Goal: Information Seeking & Learning: Learn about a topic

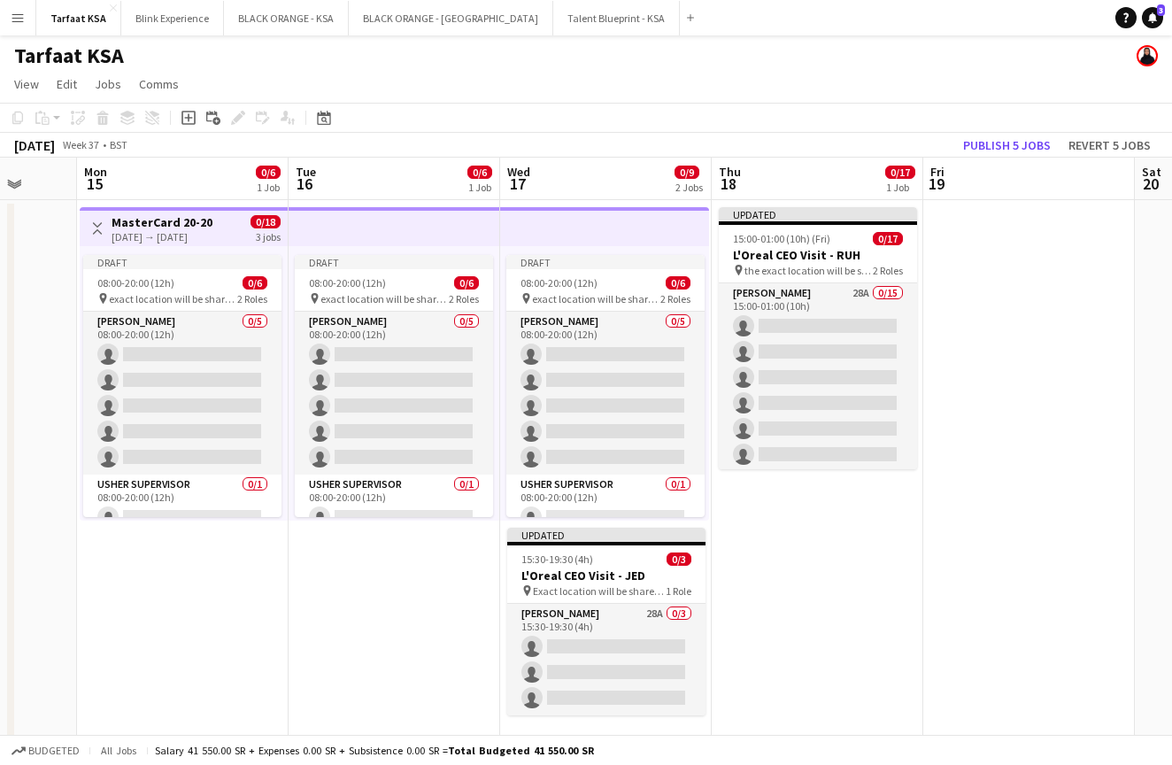
scroll to position [0, 555]
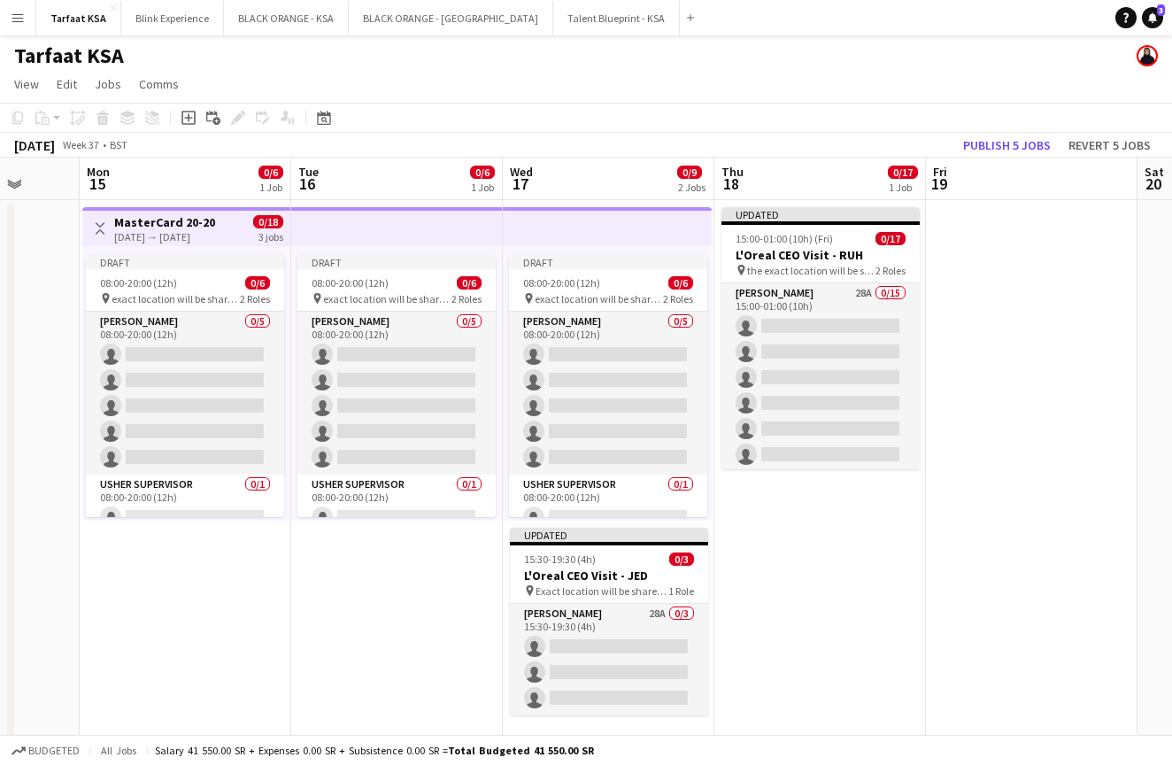
click at [15, 20] on app-icon "Menu" at bounding box center [18, 18] width 14 height 14
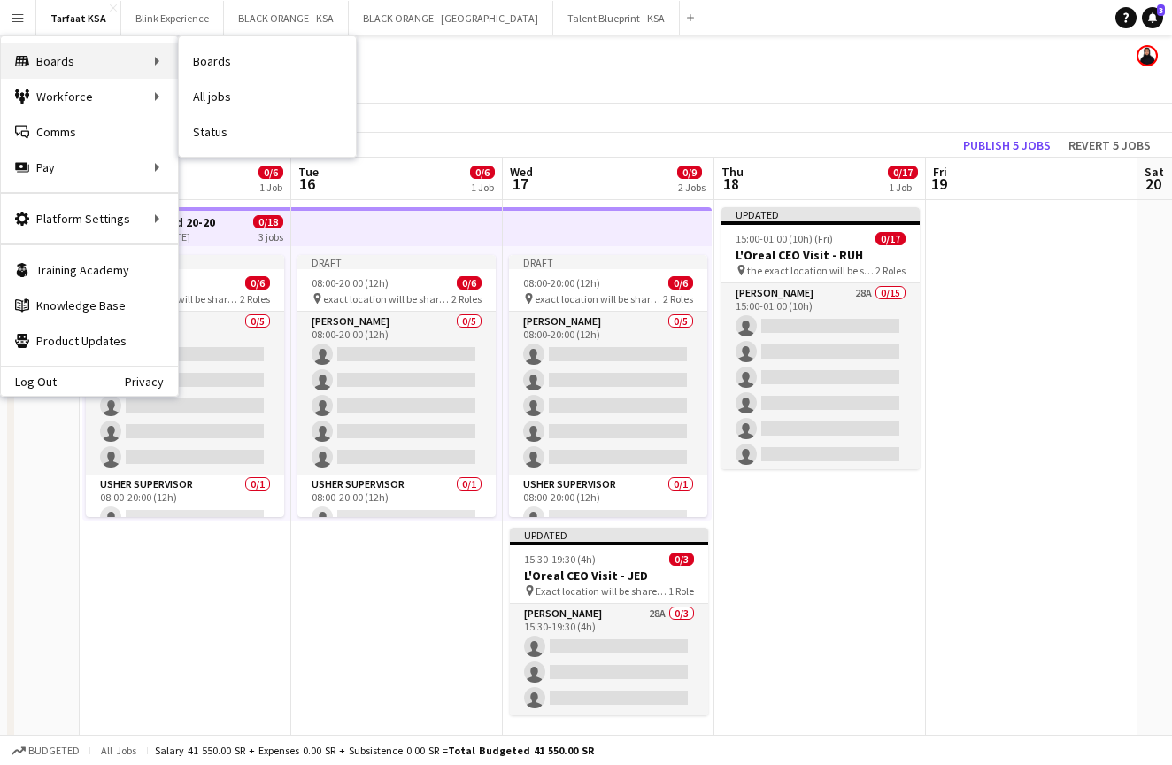
click at [118, 57] on div "Boards Boards" at bounding box center [89, 60] width 177 height 35
click at [201, 59] on link "Boards" at bounding box center [267, 60] width 177 height 35
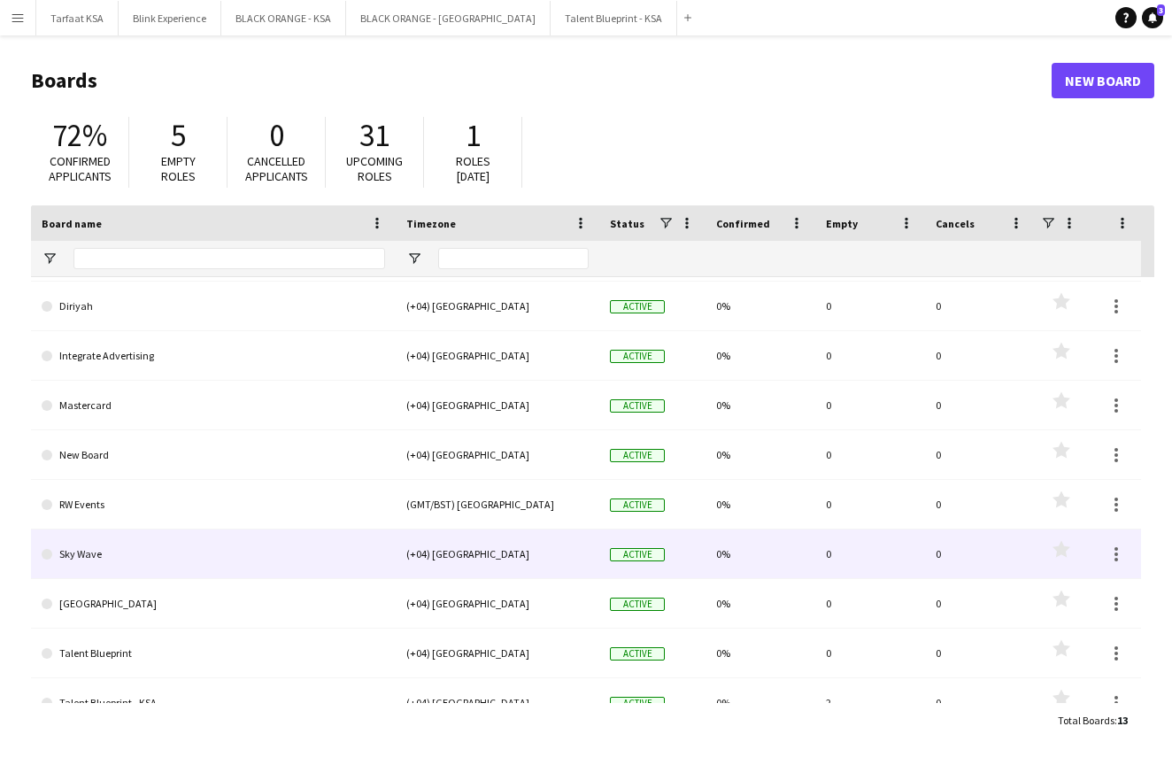
scroll to position [120, 0]
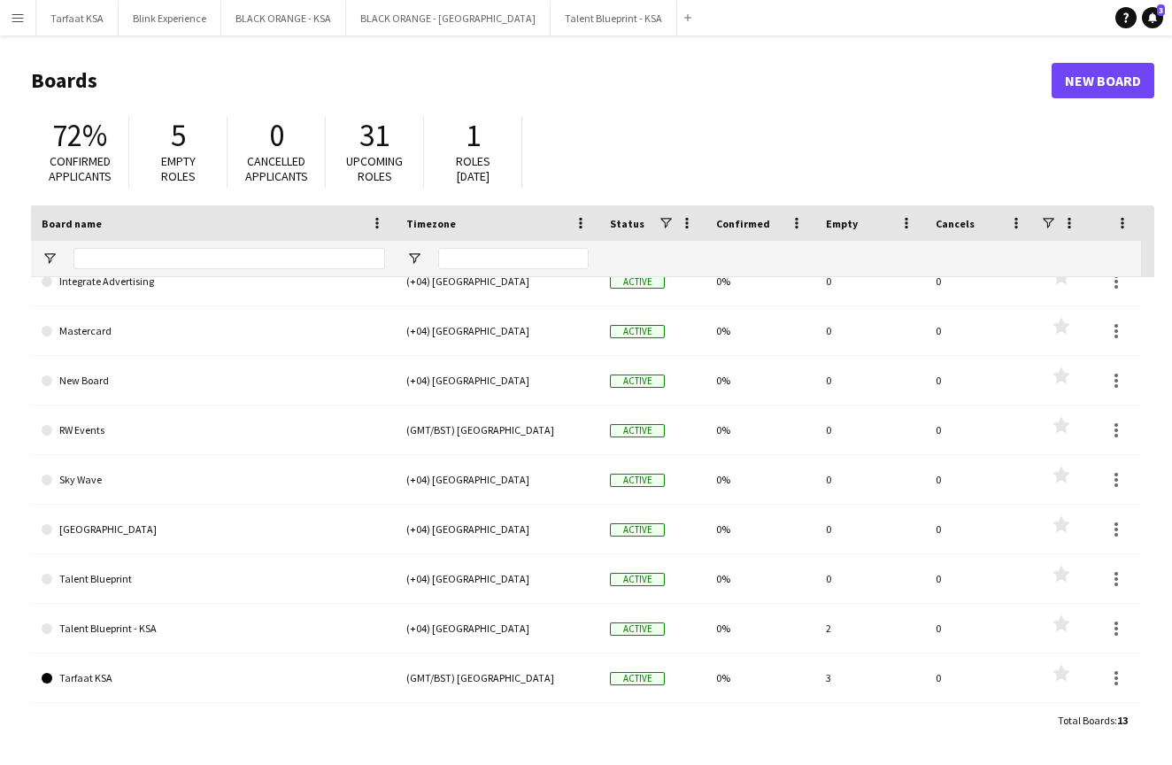
click at [13, 20] on app-icon "Menu" at bounding box center [18, 18] width 14 height 14
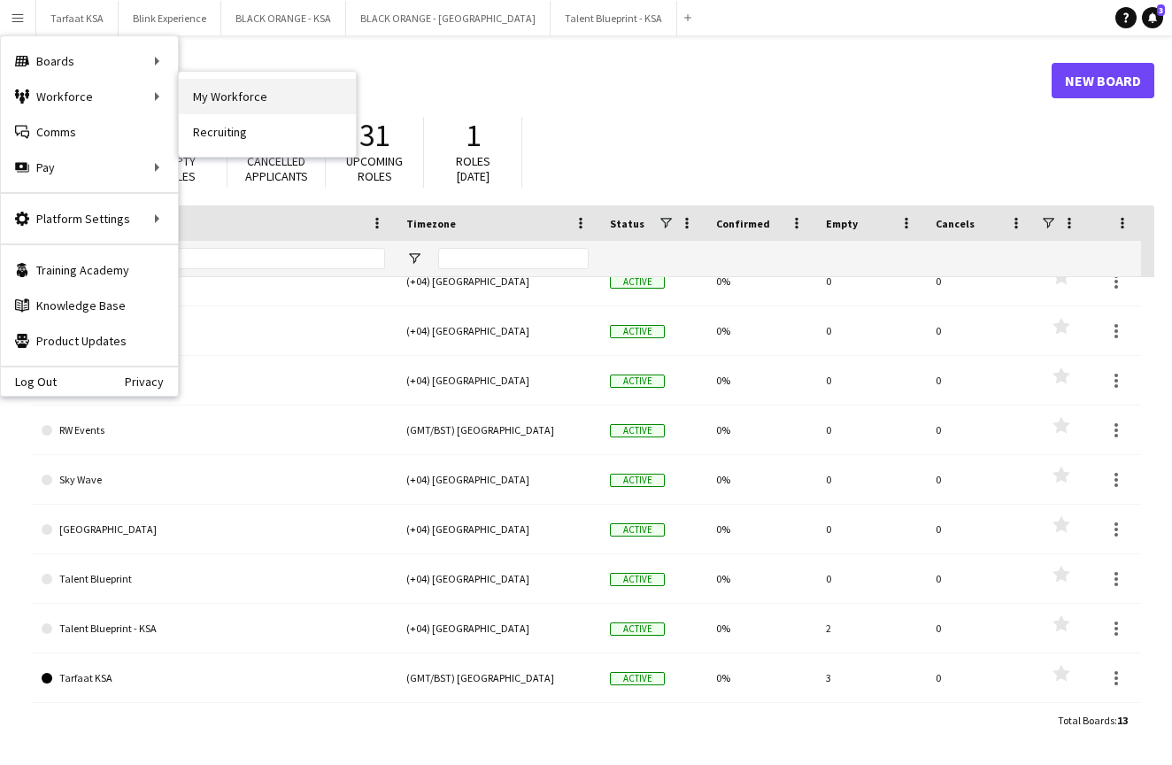
click at [215, 105] on link "My Workforce" at bounding box center [267, 96] width 177 height 35
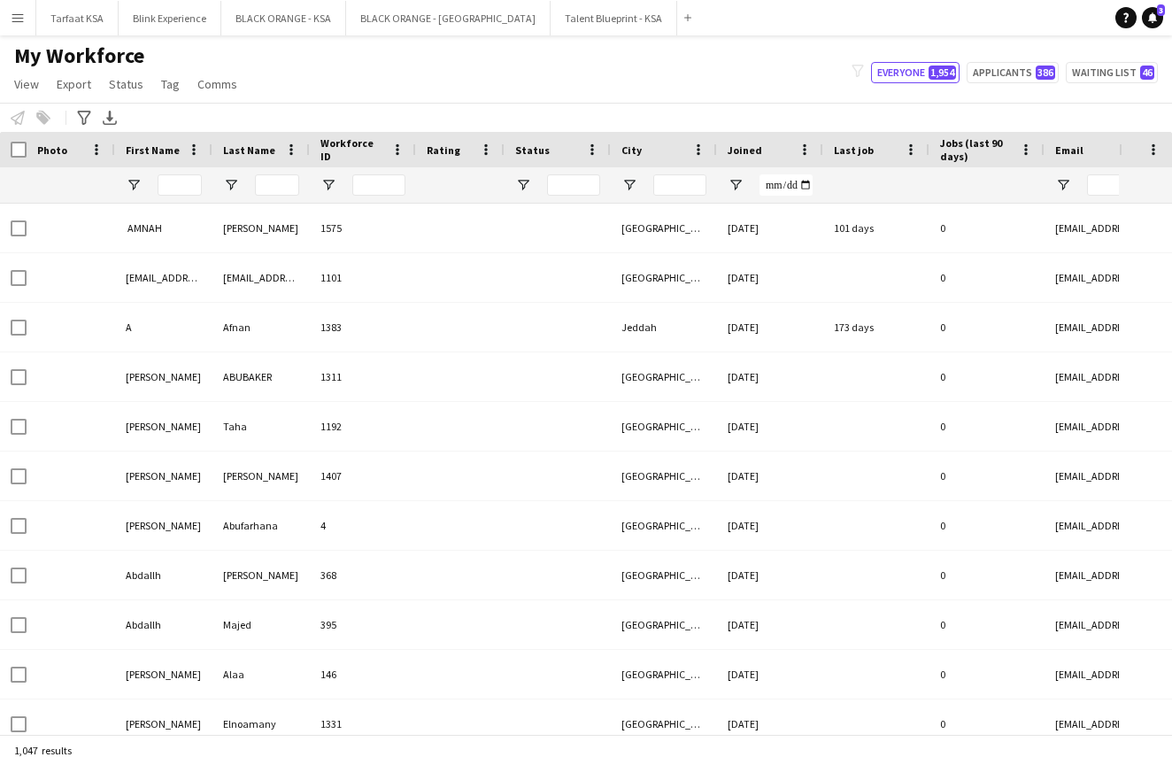
type input "**********"
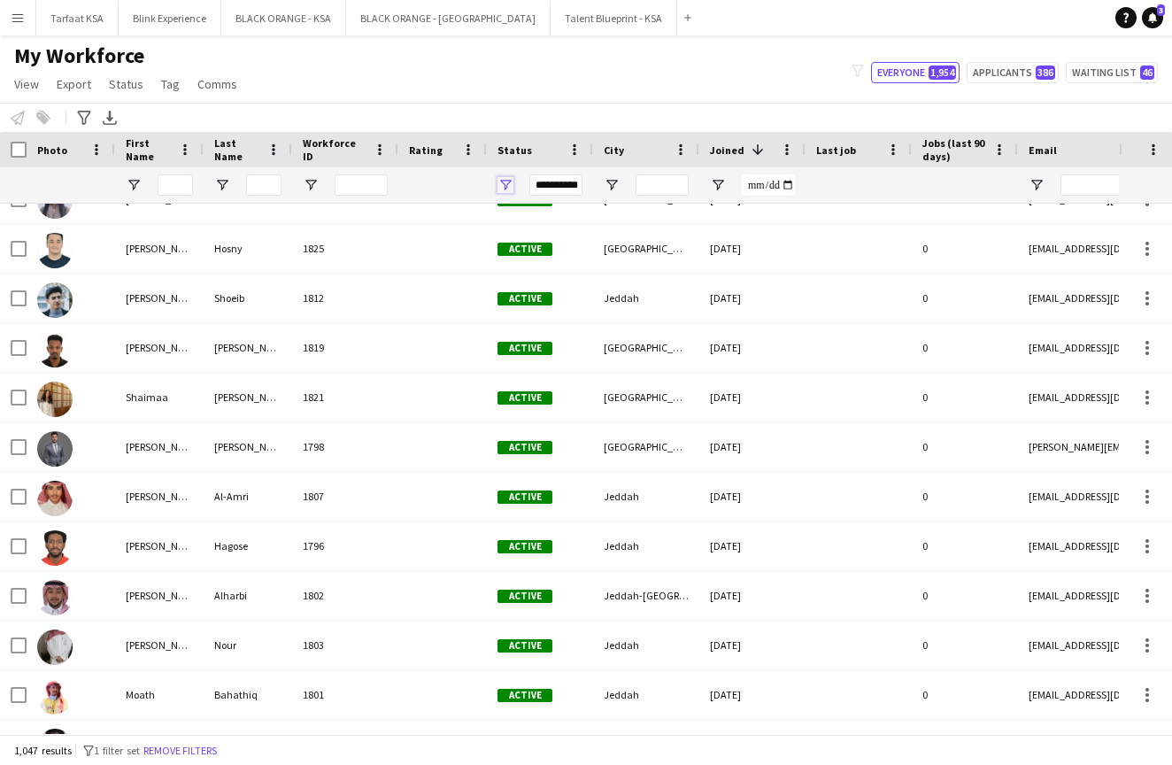
click at [505, 182] on span "Open Filter Menu" at bounding box center [505, 185] width 16 height 16
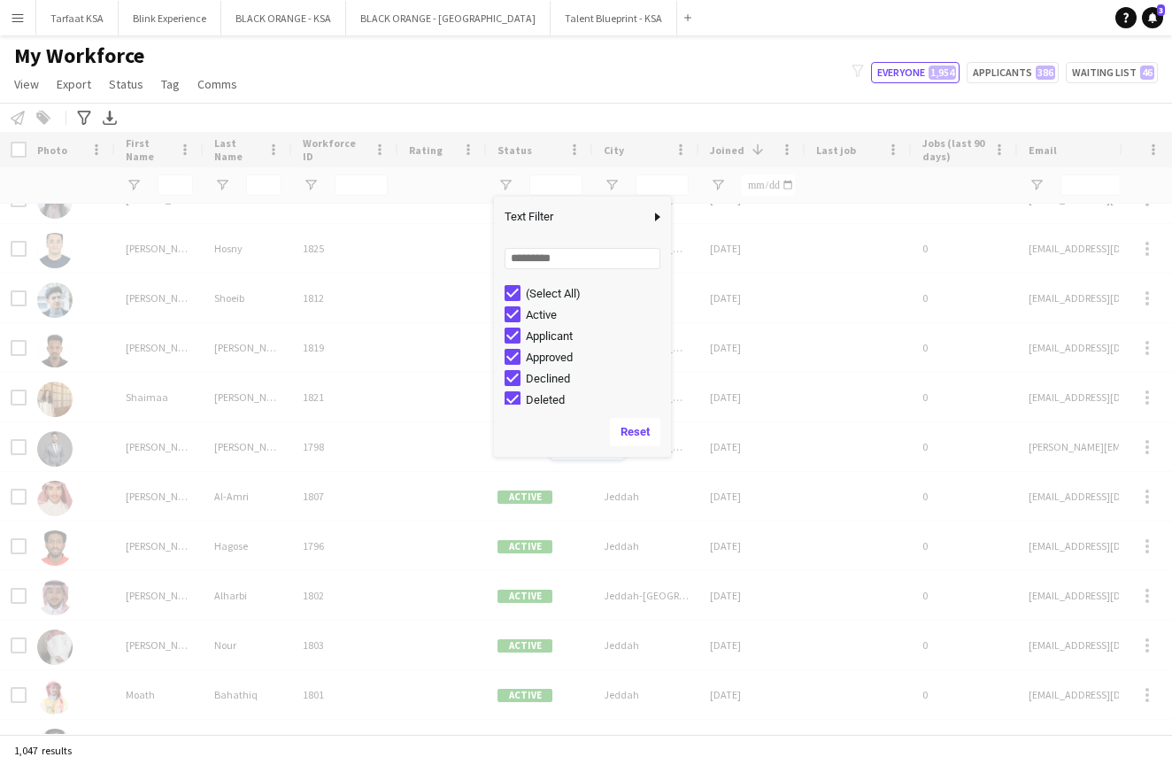
click at [527, 116] on div "Notify workforce Add to tag Select at least one crew to tag him or her. Advance…" at bounding box center [586, 117] width 1172 height 29
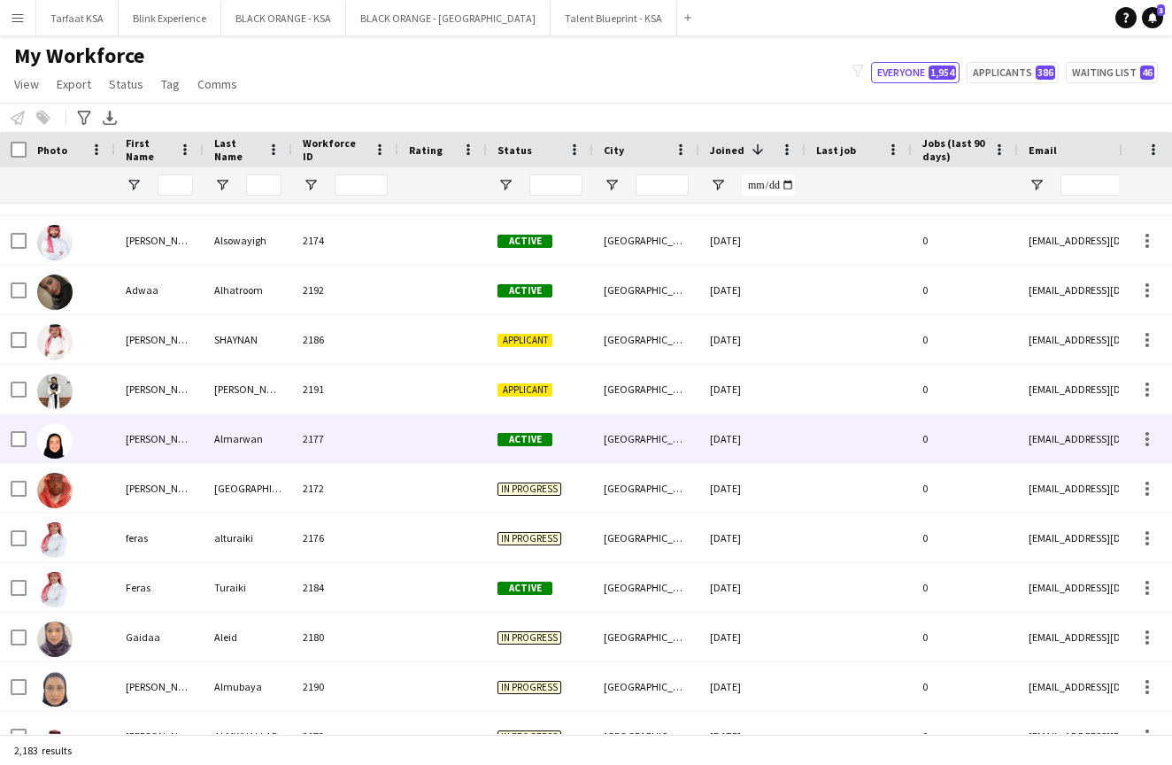
click at [168, 438] on div "[PERSON_NAME]" at bounding box center [159, 438] width 88 height 49
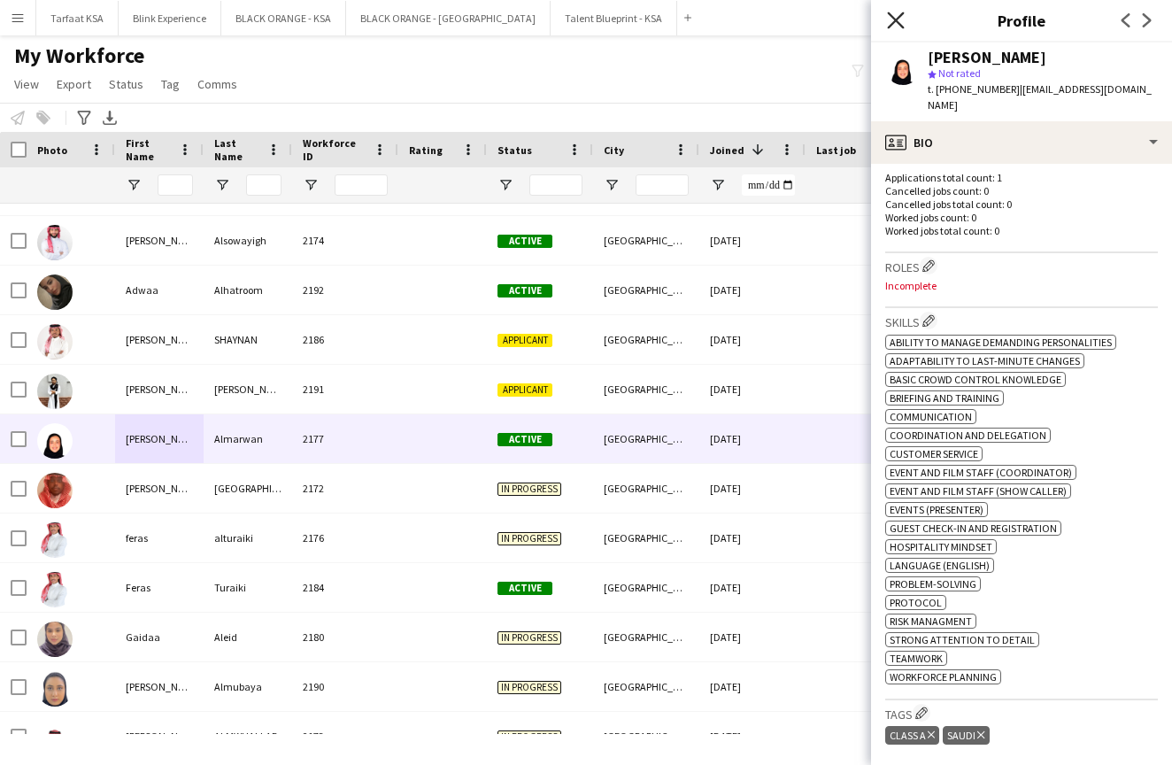
click at [896, 21] on icon at bounding box center [895, 20] width 17 height 17
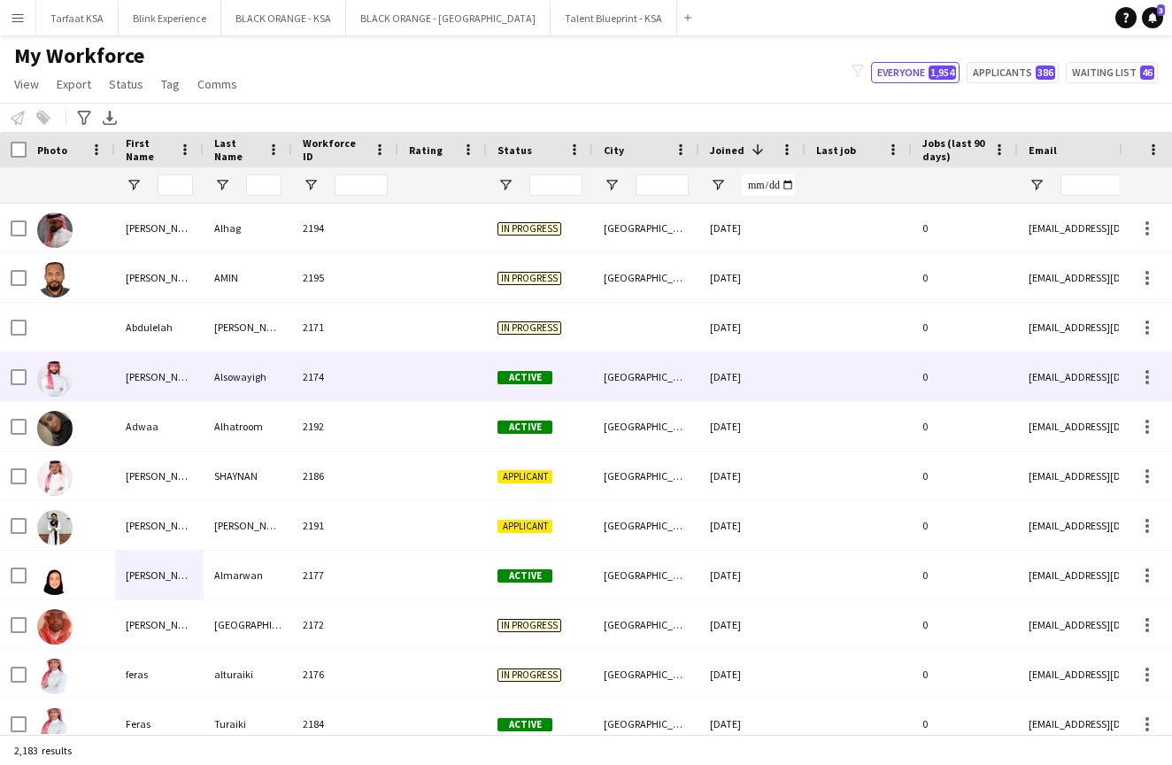
click at [50, 381] on img at bounding box center [54, 378] width 35 height 35
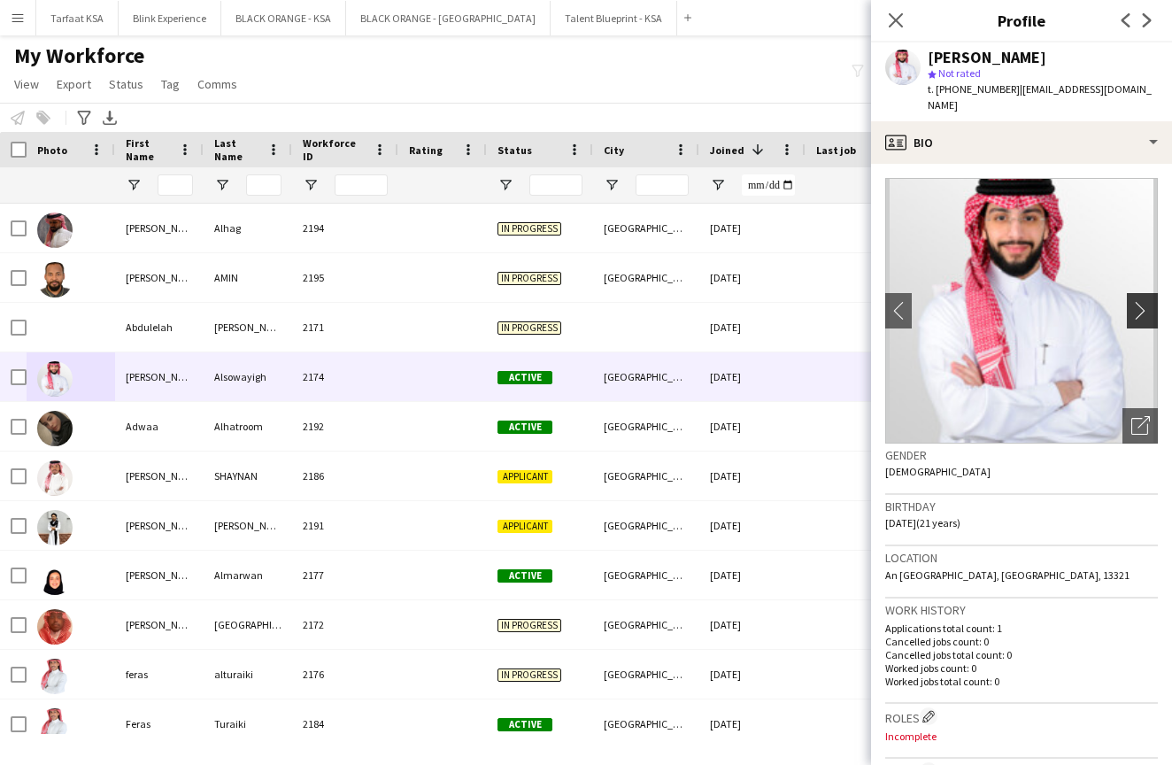
click at [1138, 301] on app-icon "chevron-right" at bounding box center [1144, 310] width 27 height 19
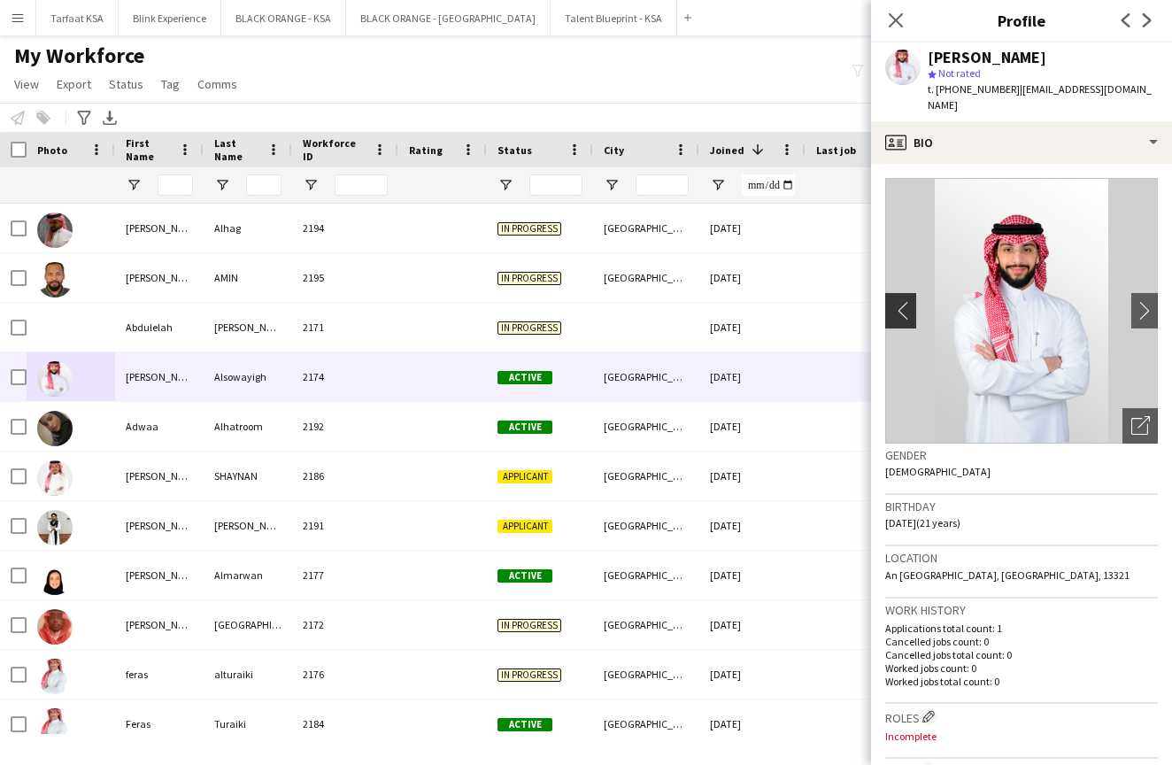
click at [904, 301] on app-icon "chevron-left" at bounding box center [898, 310] width 27 height 19
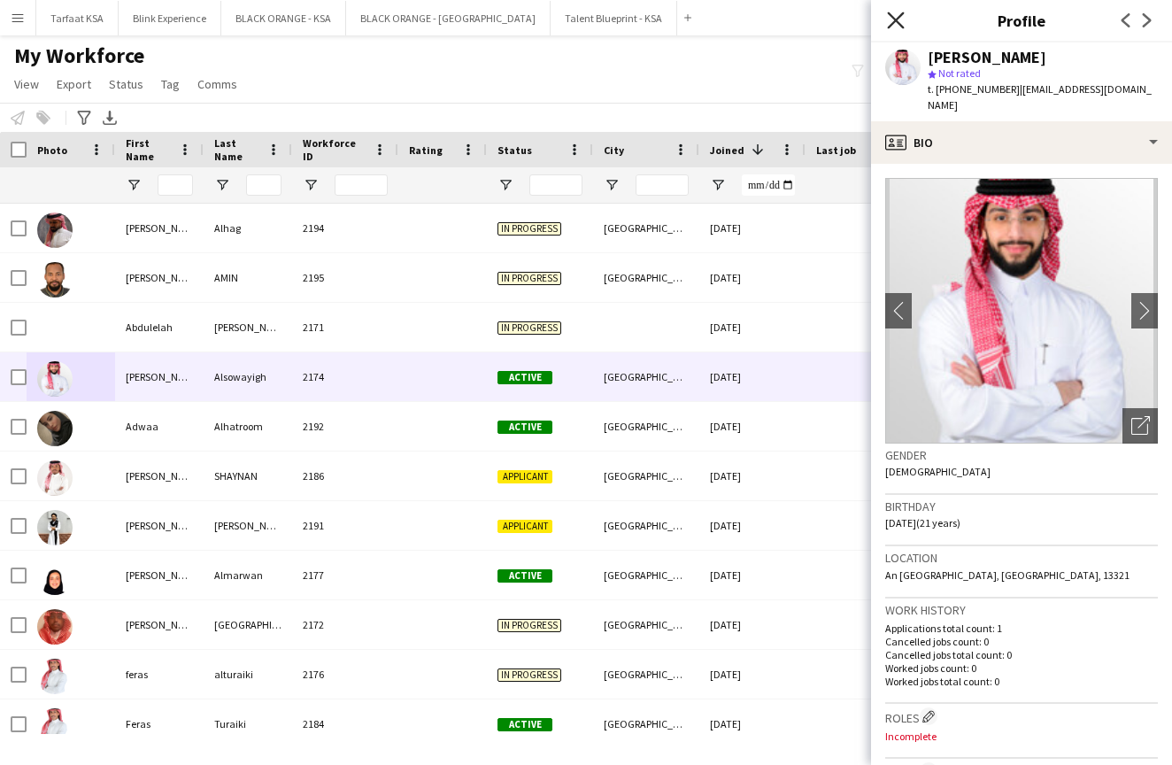
click at [896, 20] on icon at bounding box center [895, 20] width 17 height 17
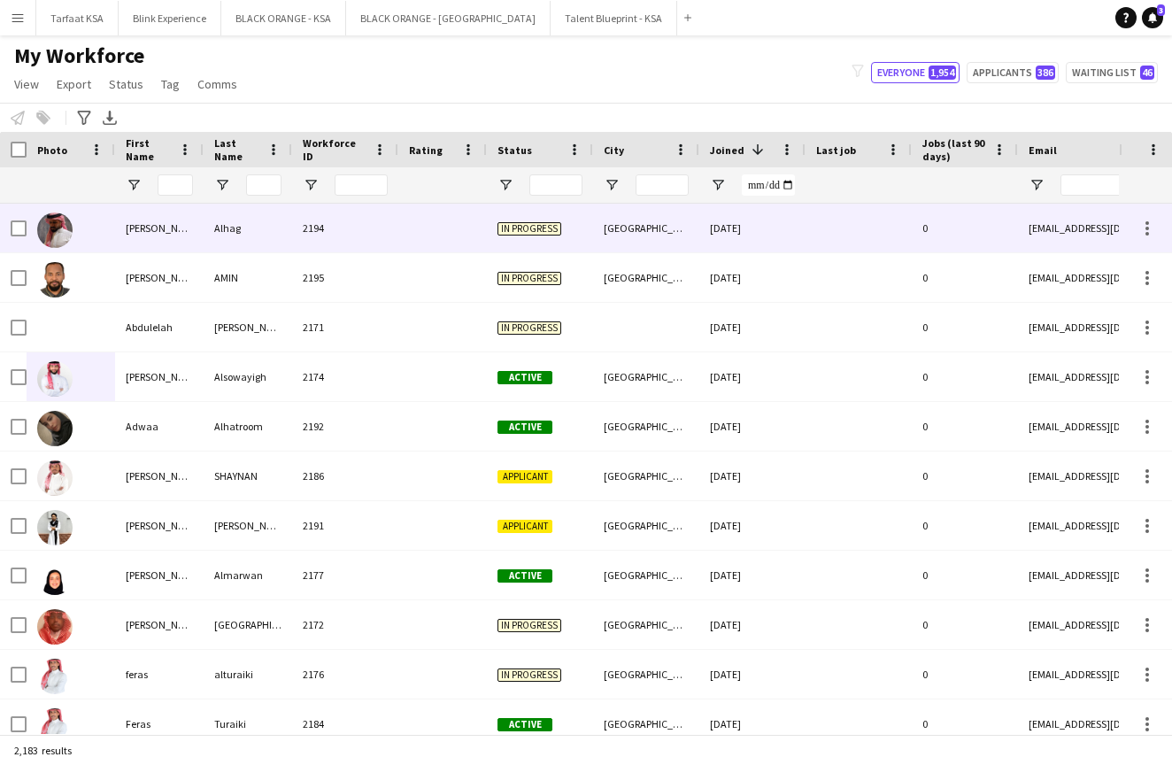
click at [149, 234] on div "[PERSON_NAME]" at bounding box center [159, 228] width 88 height 49
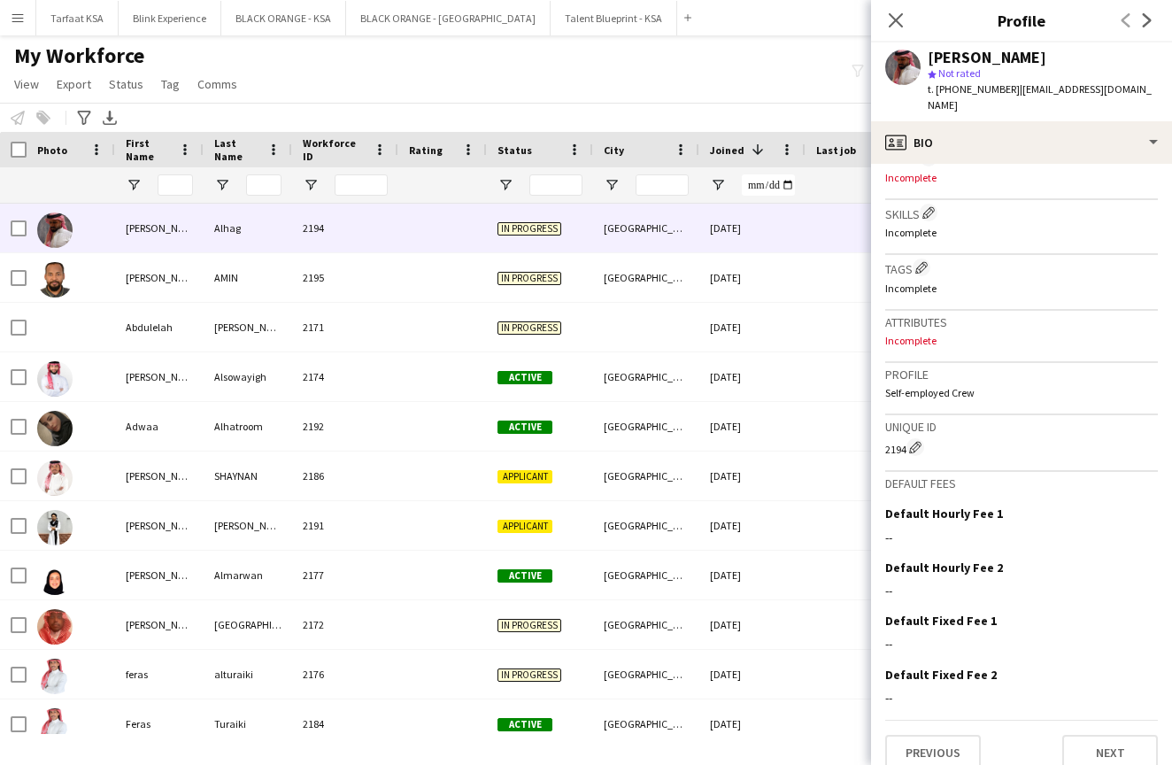
scroll to position [558, 0]
click at [1092, 735] on button "Next" at bounding box center [1110, 752] width 96 height 35
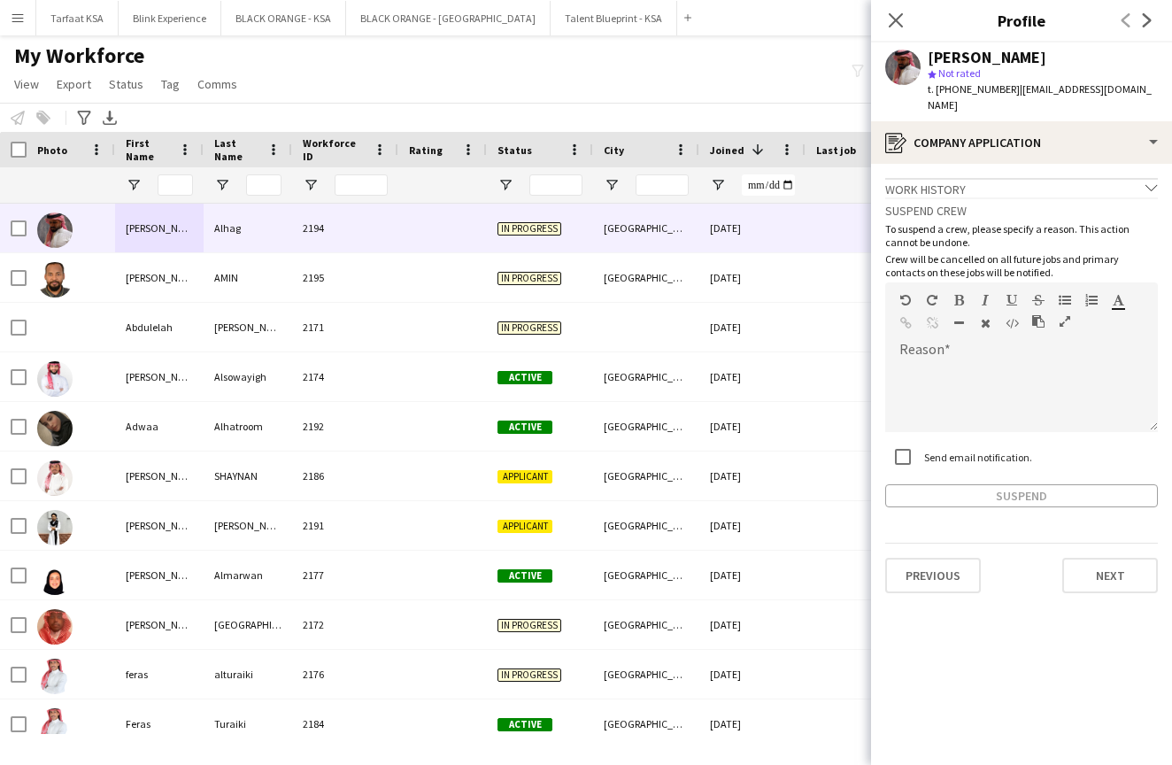
click at [1148, 181] on icon "chevron-down" at bounding box center [1151, 187] width 12 height 12
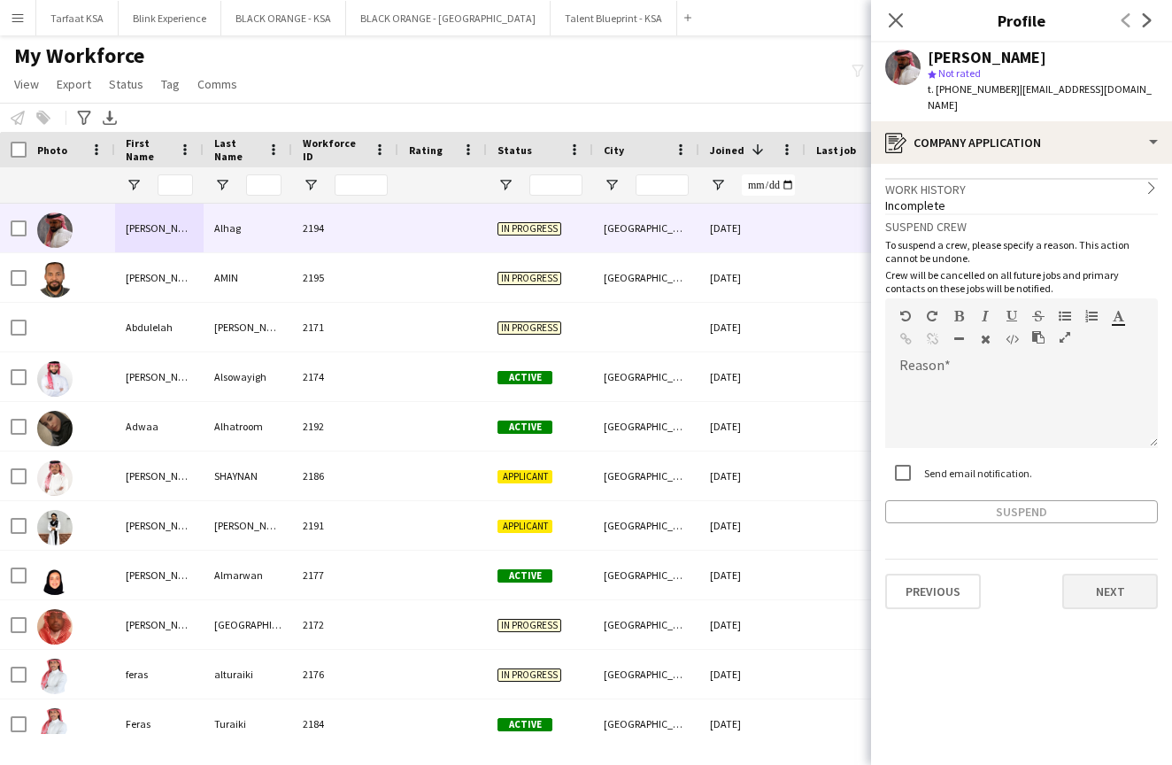
click at [1097, 575] on button "Next" at bounding box center [1110, 590] width 96 height 35
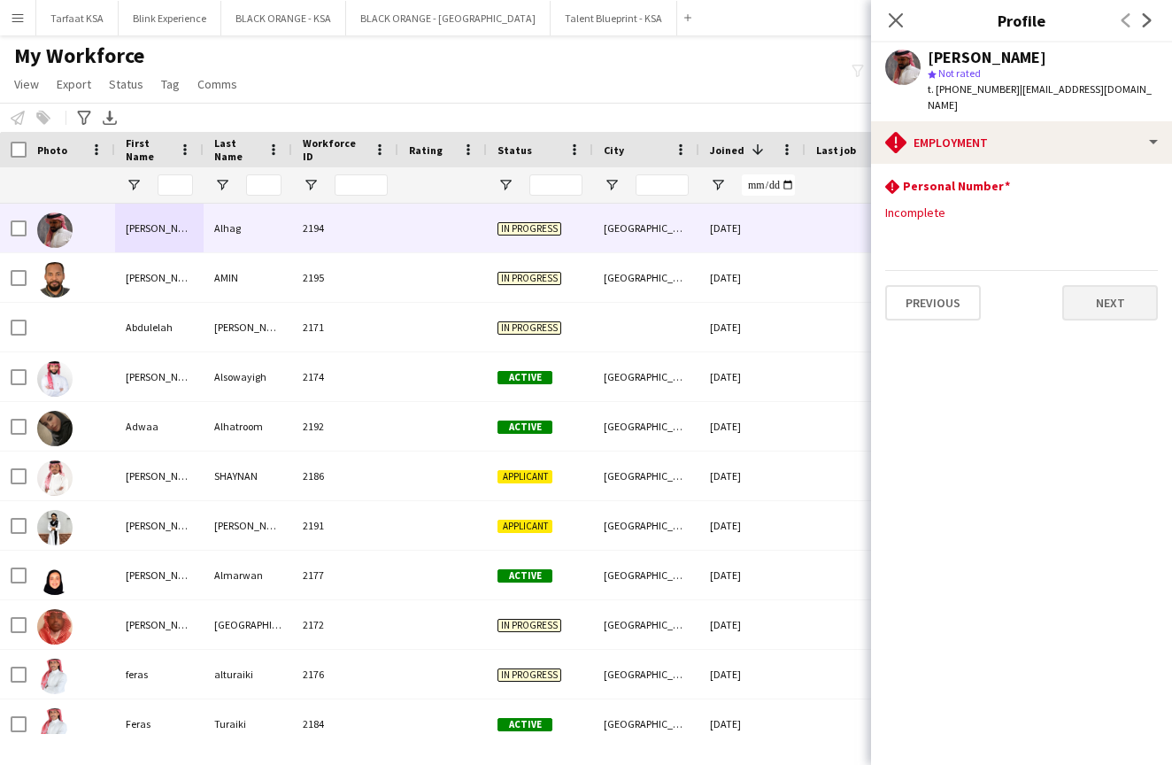
click at [1108, 286] on button "Next" at bounding box center [1110, 302] width 96 height 35
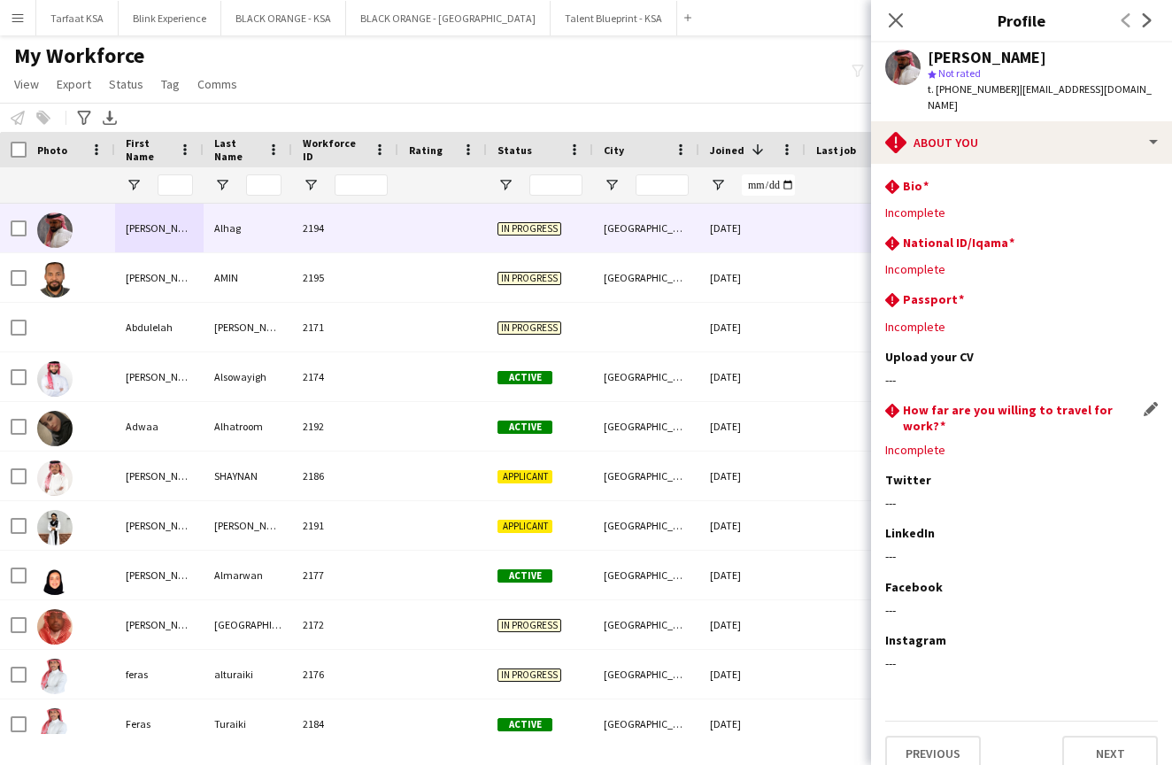
scroll to position [0, 0]
click at [1088, 735] on button "Next" at bounding box center [1110, 752] width 96 height 35
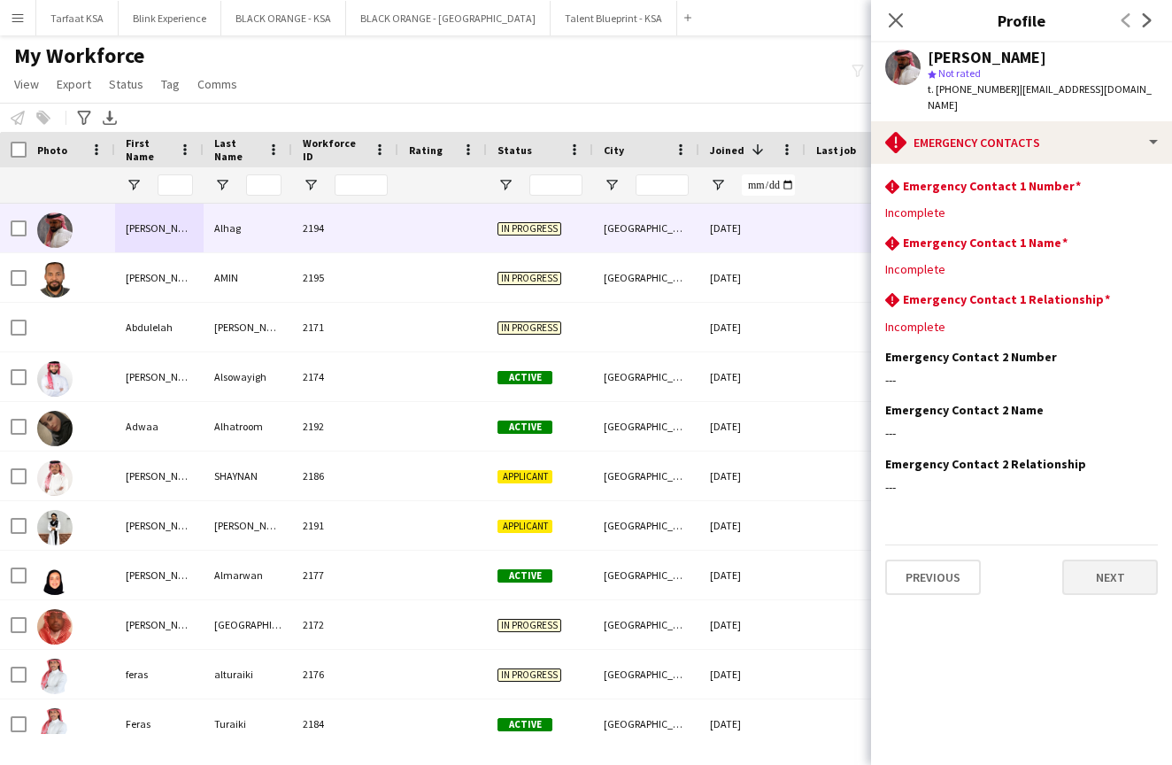
click at [1089, 567] on button "Next" at bounding box center [1110, 576] width 96 height 35
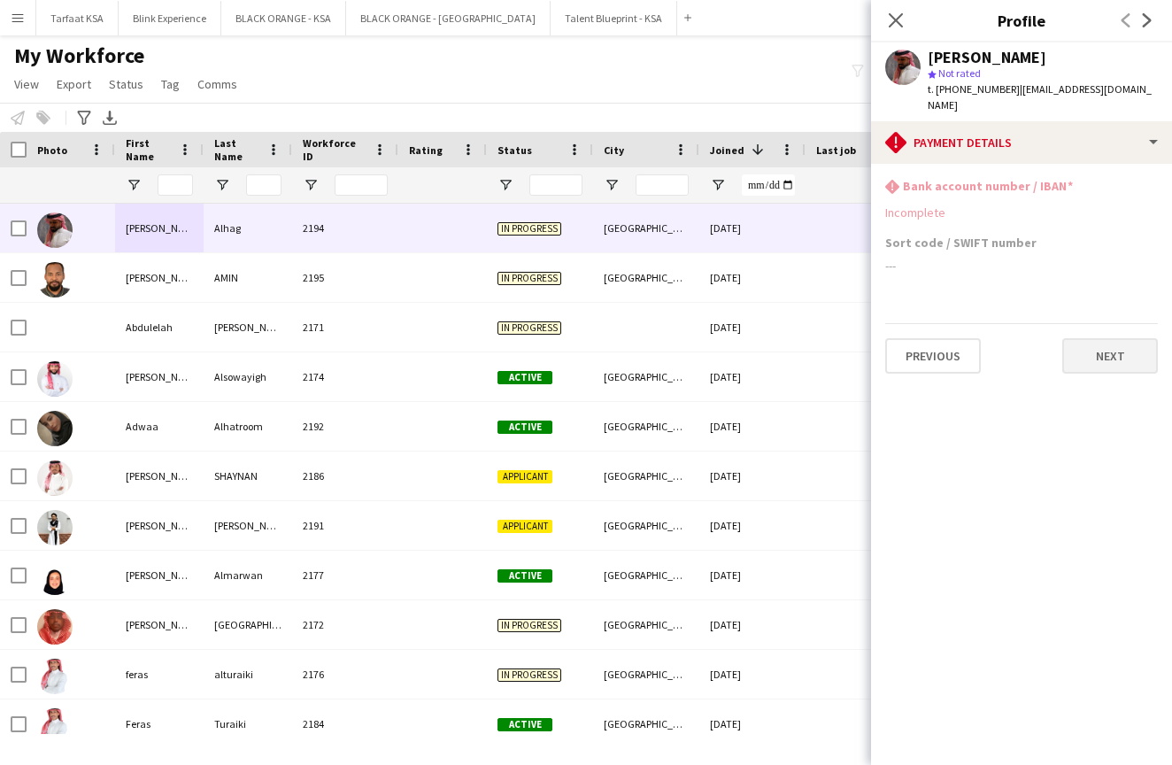
click at [1103, 341] on button "Next" at bounding box center [1110, 355] width 96 height 35
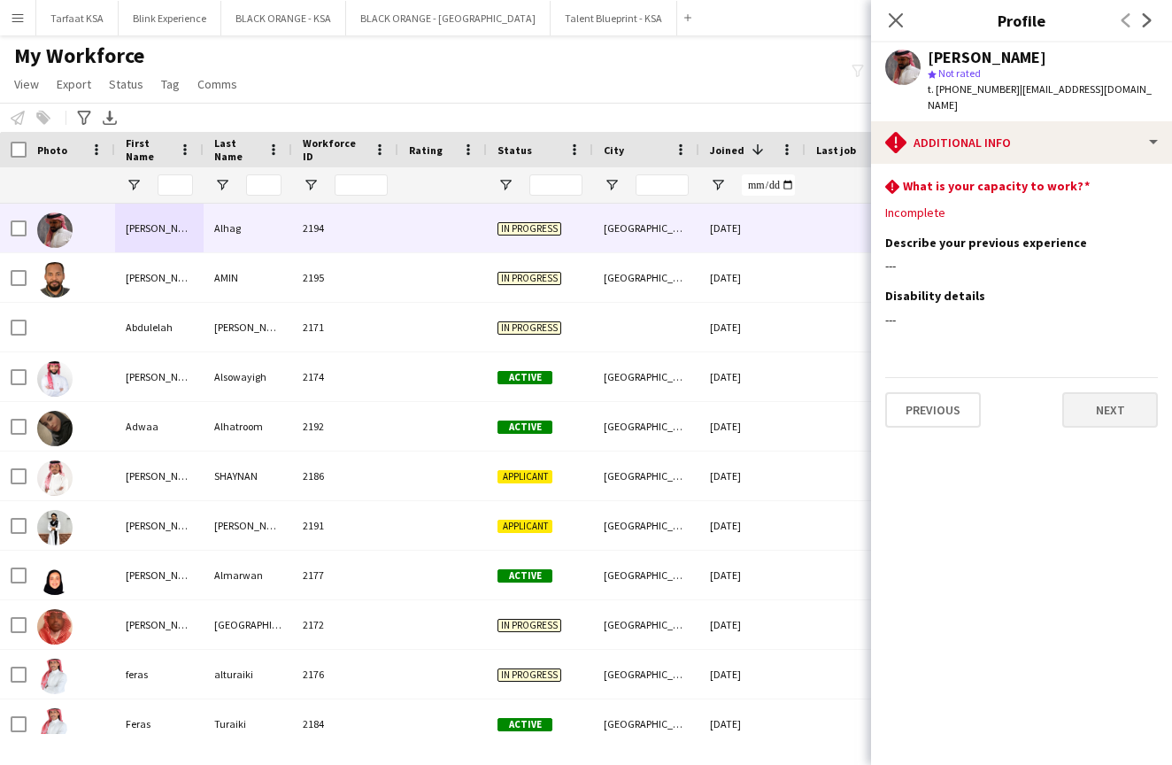
click at [1099, 392] on button "Next" at bounding box center [1110, 409] width 96 height 35
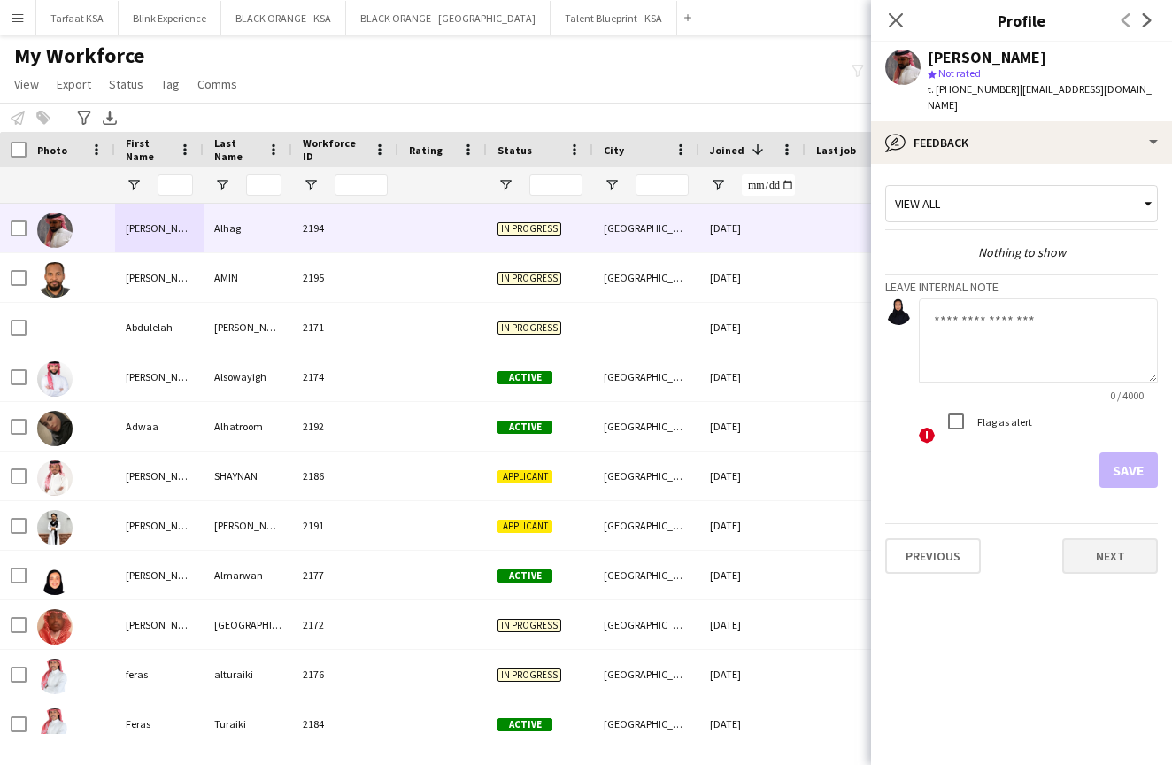
click at [1082, 553] on button "Next" at bounding box center [1110, 555] width 96 height 35
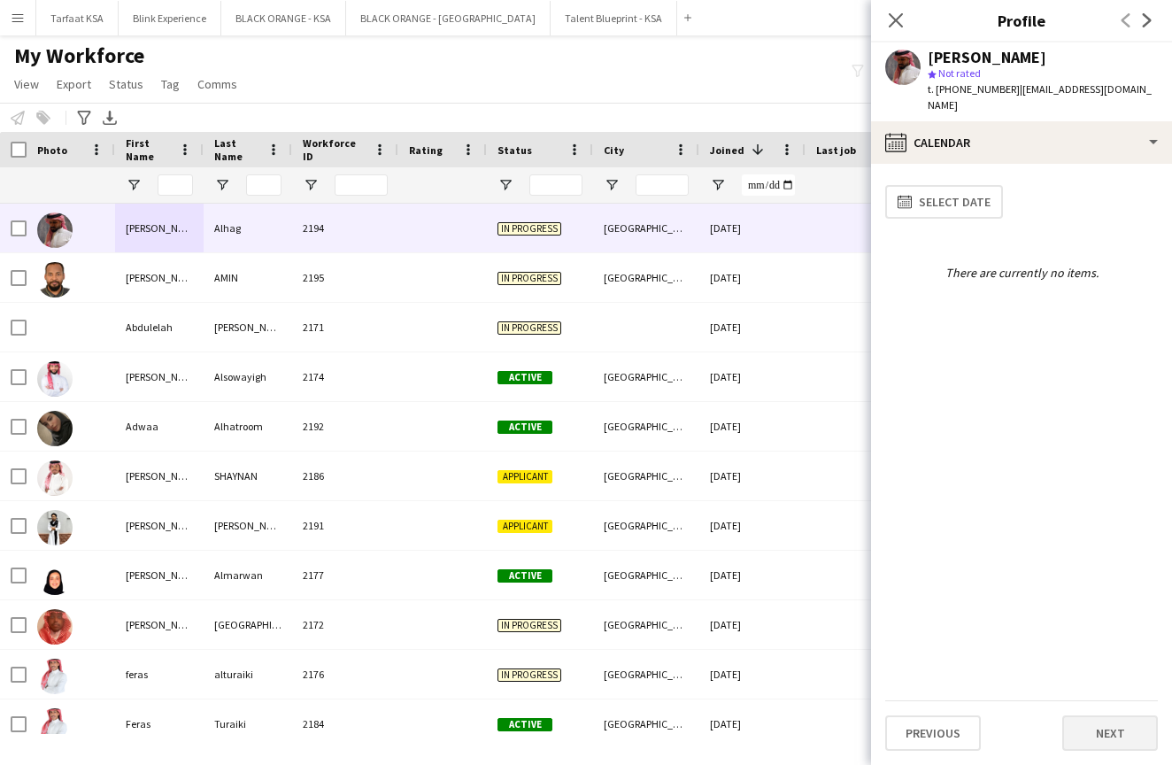
click at [1077, 727] on button "Next" at bounding box center [1110, 732] width 96 height 35
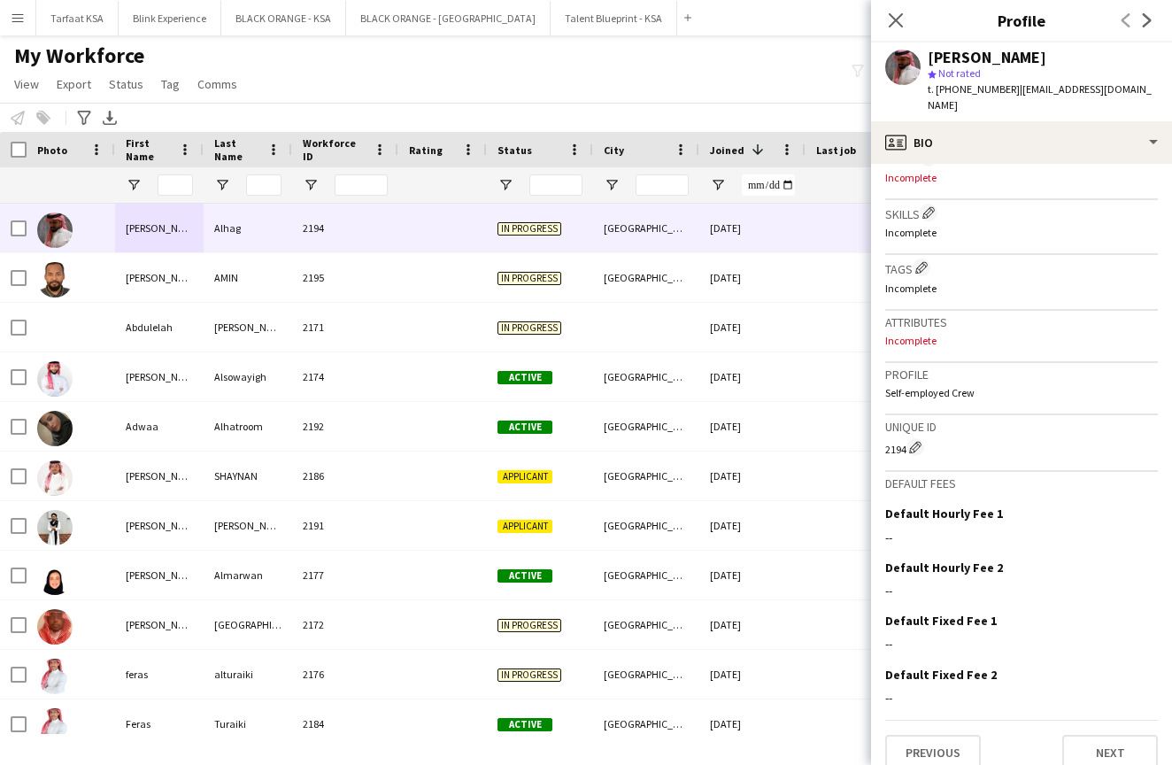
scroll to position [558, 0]
click at [1097, 735] on button "Next" at bounding box center [1110, 752] width 96 height 35
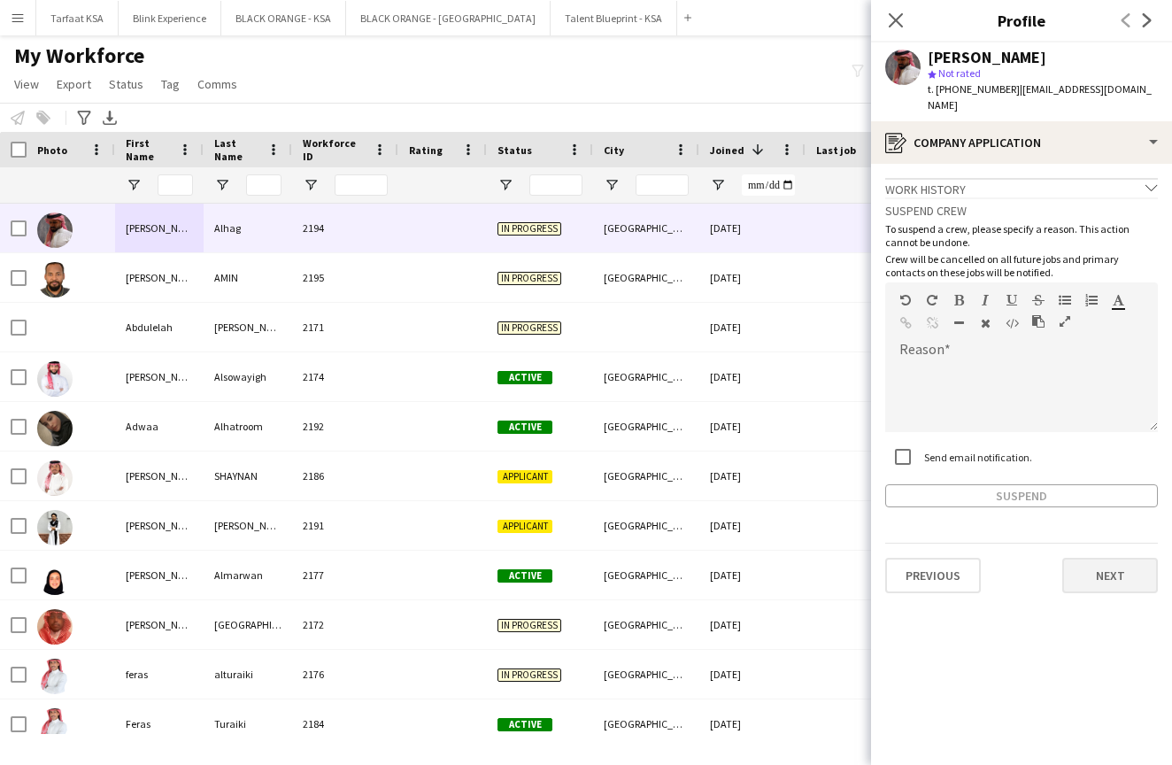
click at [1115, 564] on button "Next" at bounding box center [1110, 575] width 96 height 35
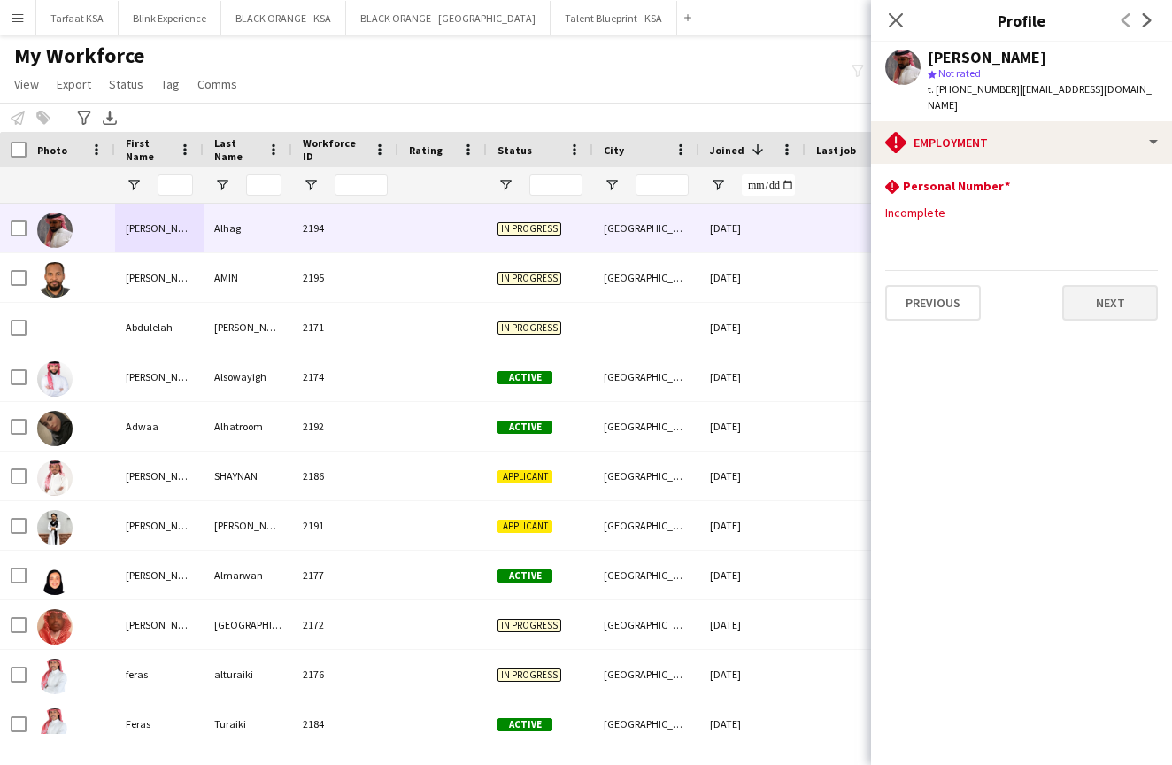
click at [1115, 285] on button "Next" at bounding box center [1110, 302] width 96 height 35
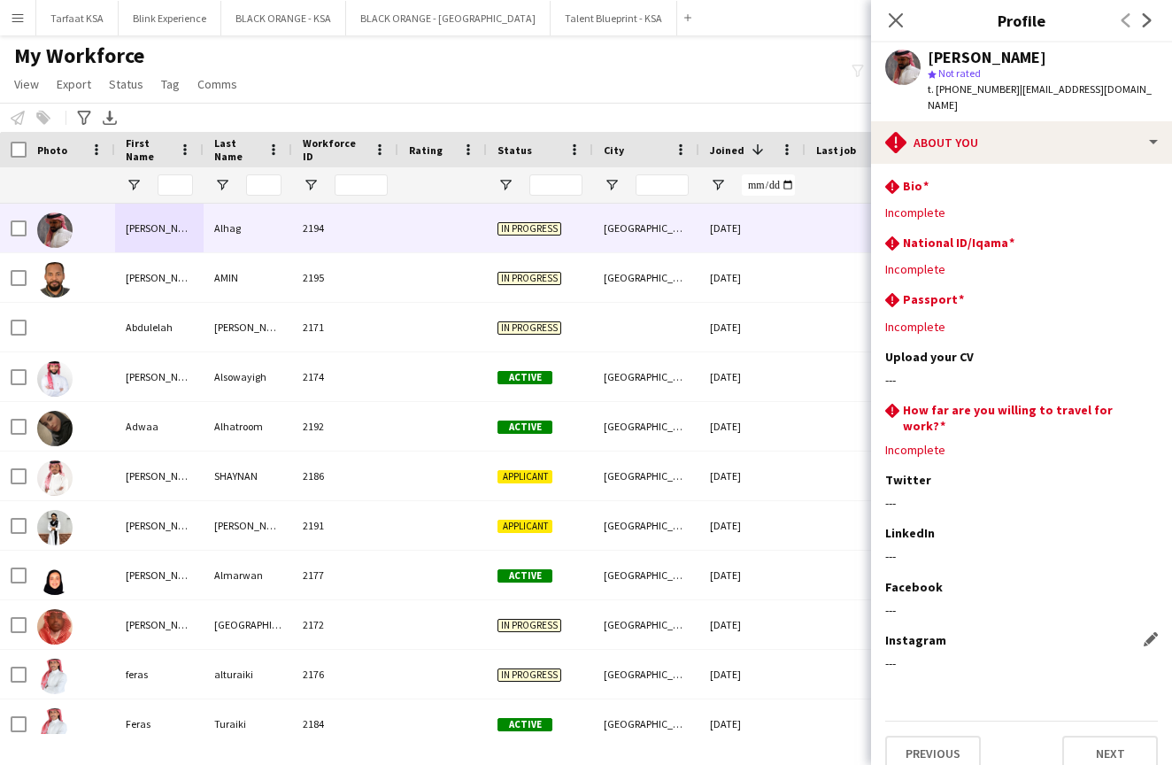
scroll to position [0, 0]
click at [1087, 735] on button "Next" at bounding box center [1110, 752] width 96 height 35
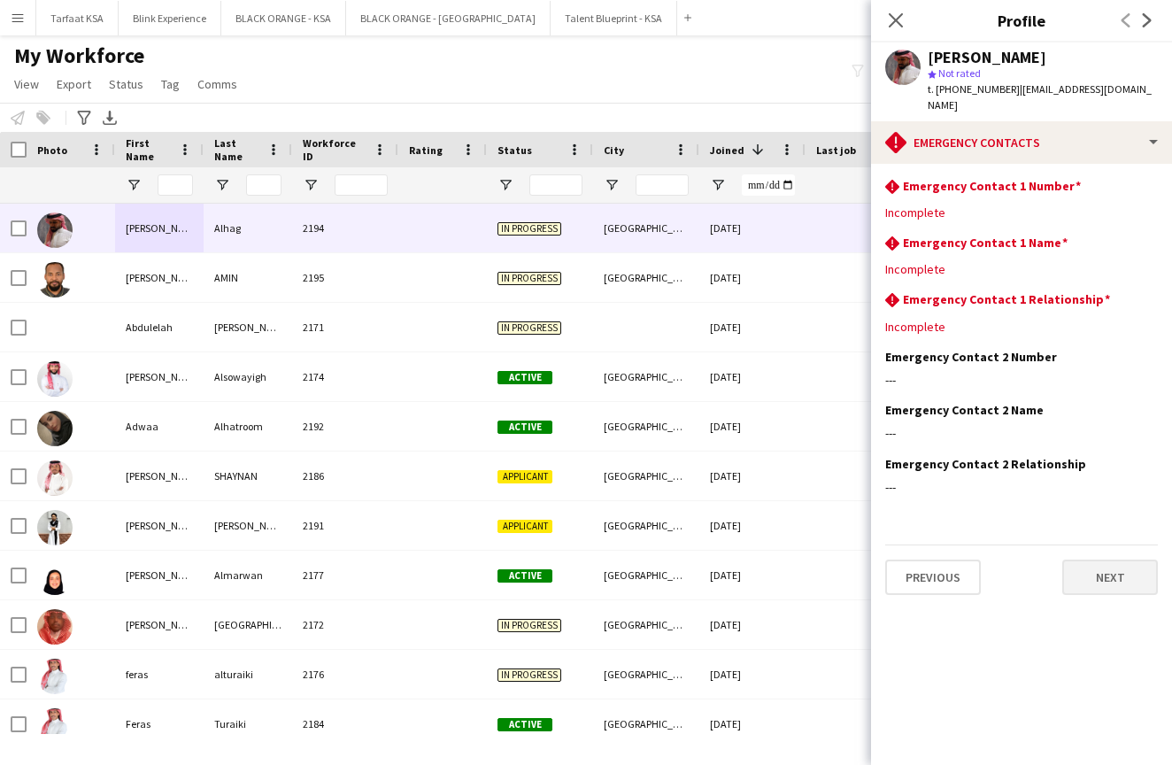
click at [1086, 571] on button "Next" at bounding box center [1110, 576] width 96 height 35
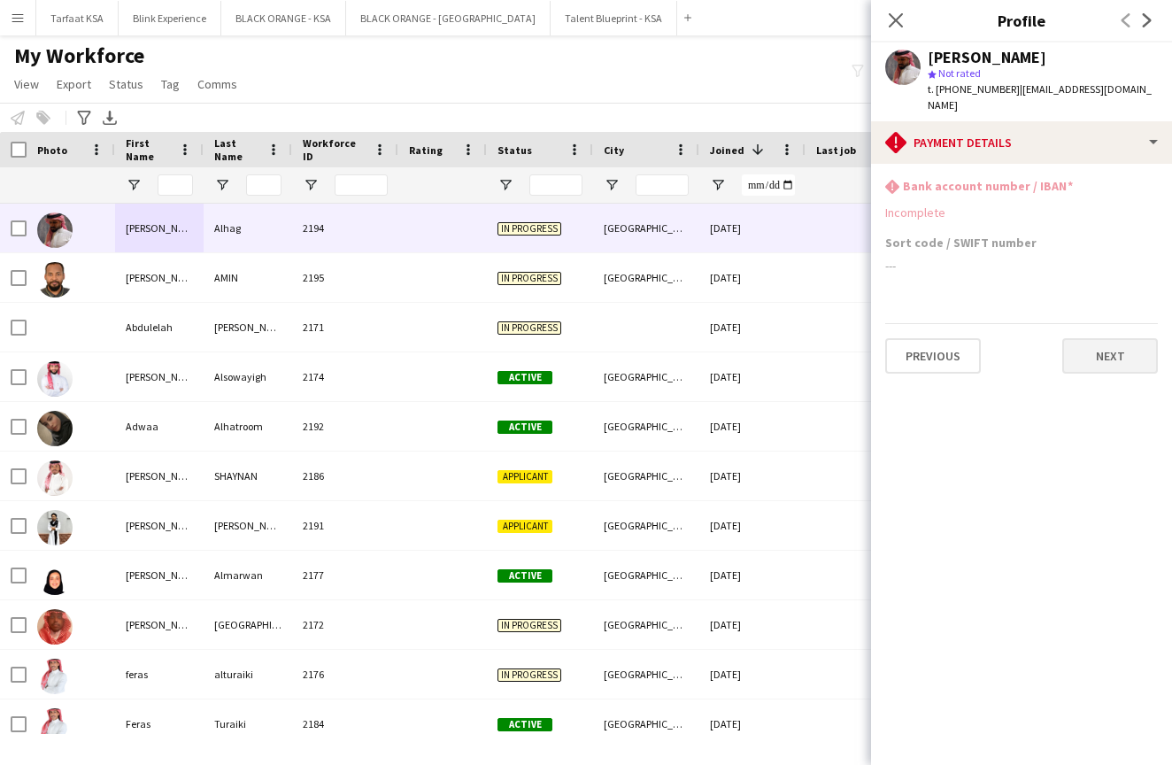
click at [1110, 352] on button "Next" at bounding box center [1110, 355] width 96 height 35
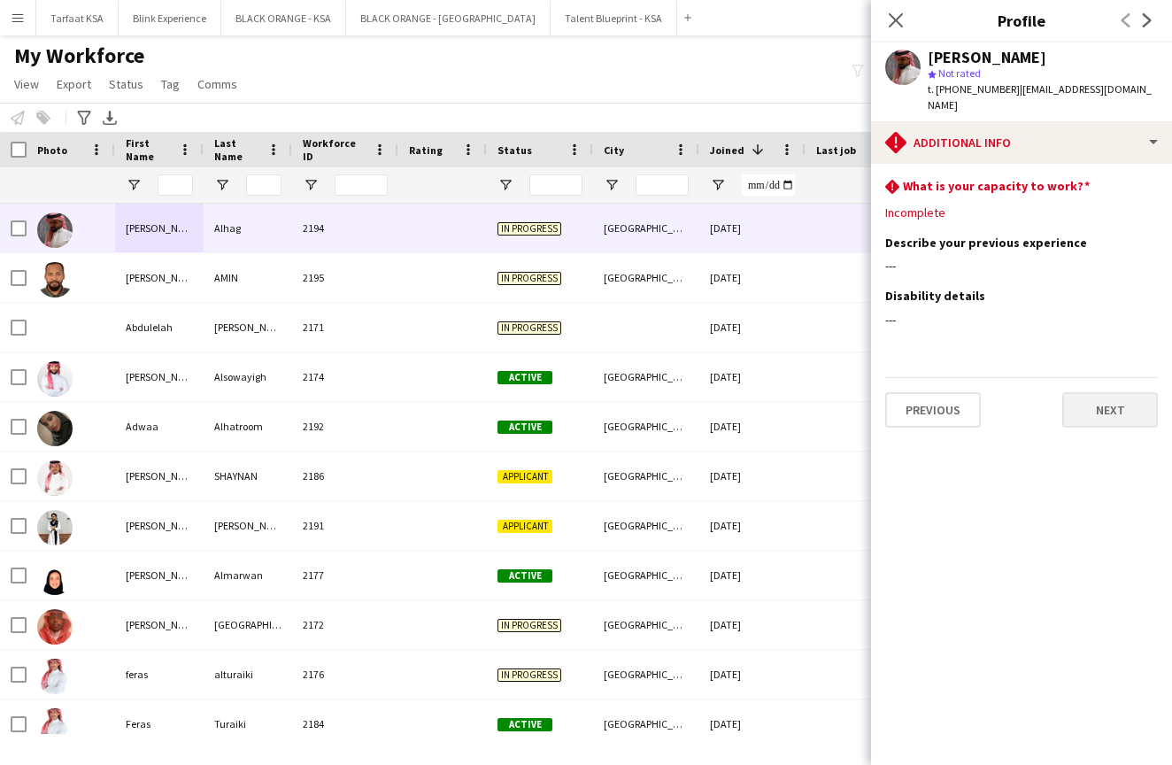
click at [1118, 397] on button "Next" at bounding box center [1110, 409] width 96 height 35
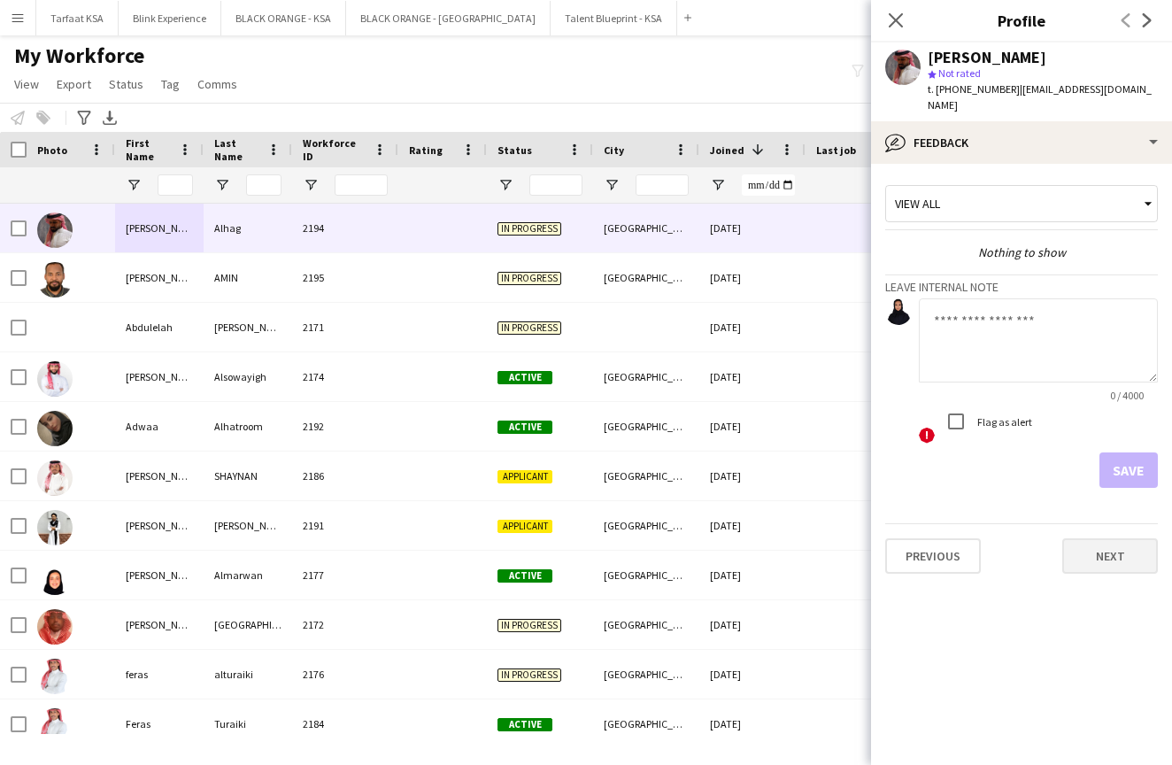
click at [1113, 548] on button "Next" at bounding box center [1110, 555] width 96 height 35
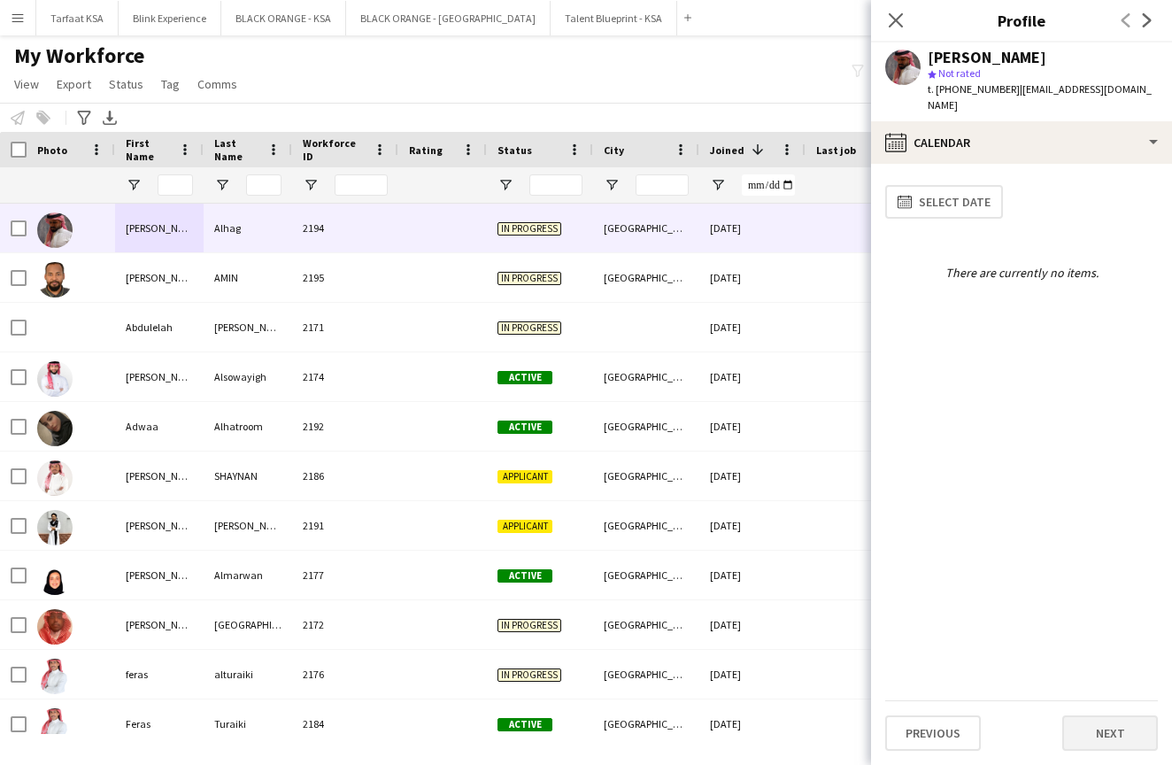
click at [1083, 725] on button "Next" at bounding box center [1110, 732] width 96 height 35
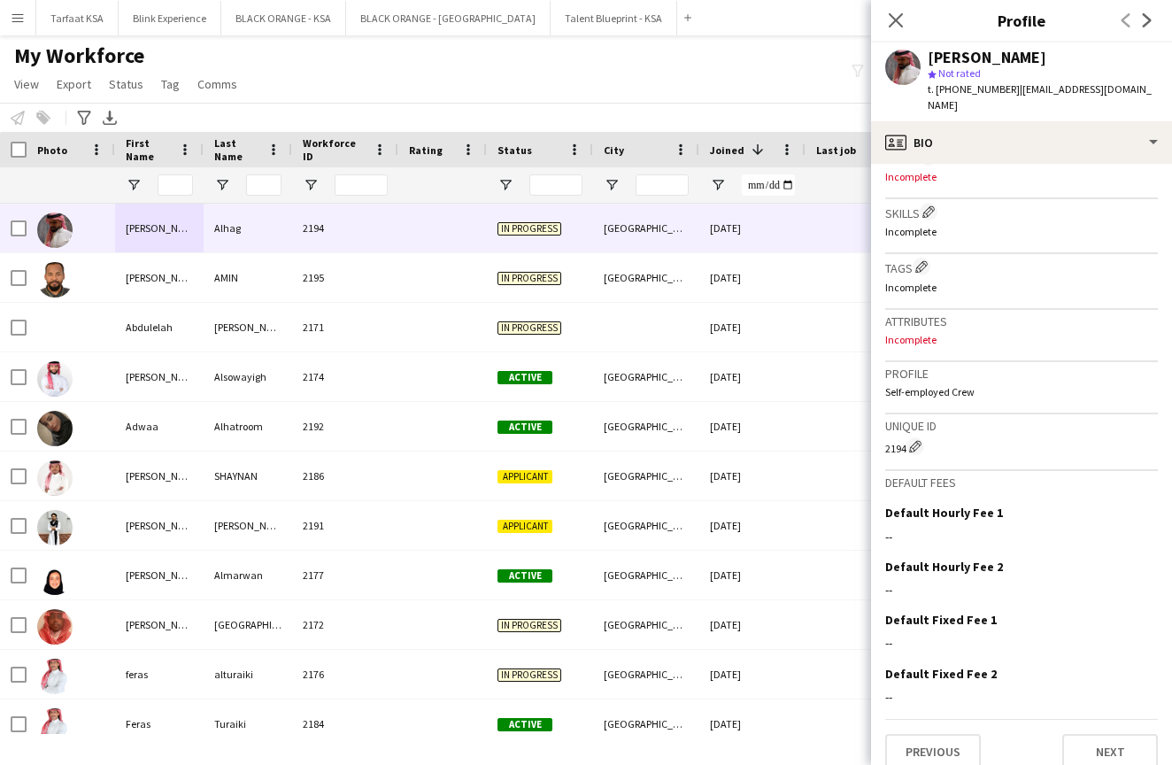
scroll to position [558, 0]
click at [1087, 735] on button "Next" at bounding box center [1110, 752] width 96 height 35
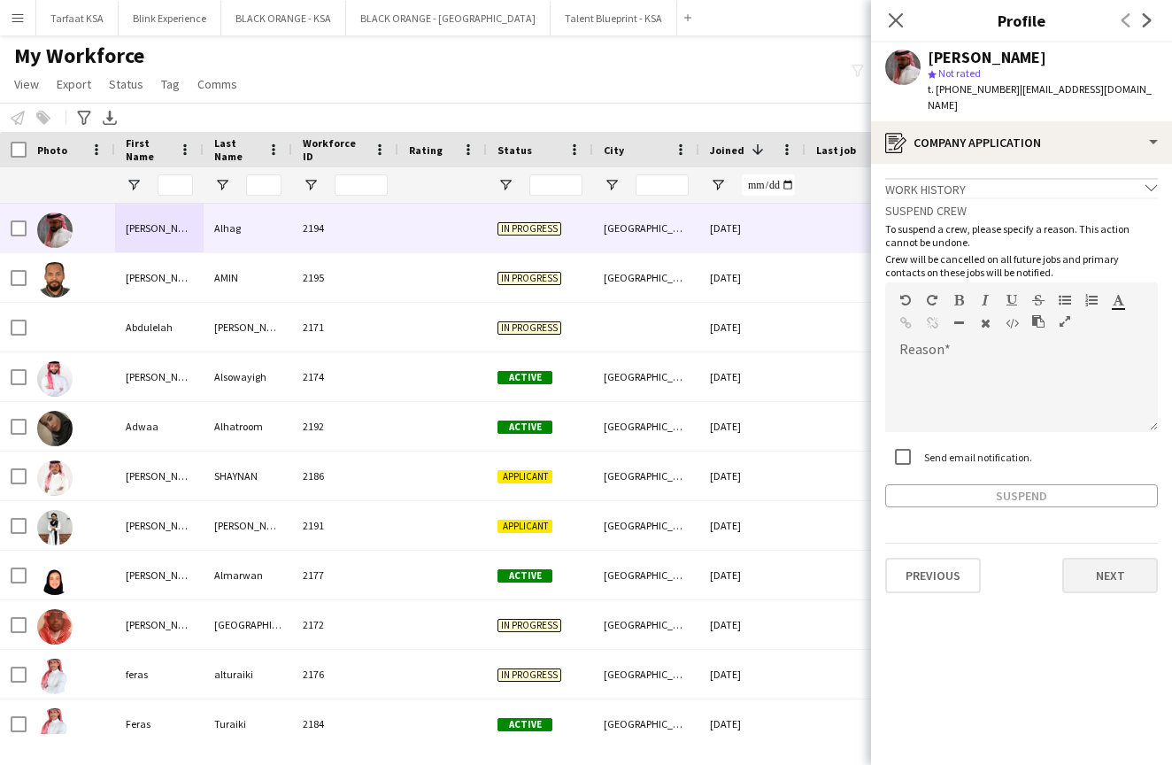
click at [1089, 569] on button "Next" at bounding box center [1110, 575] width 96 height 35
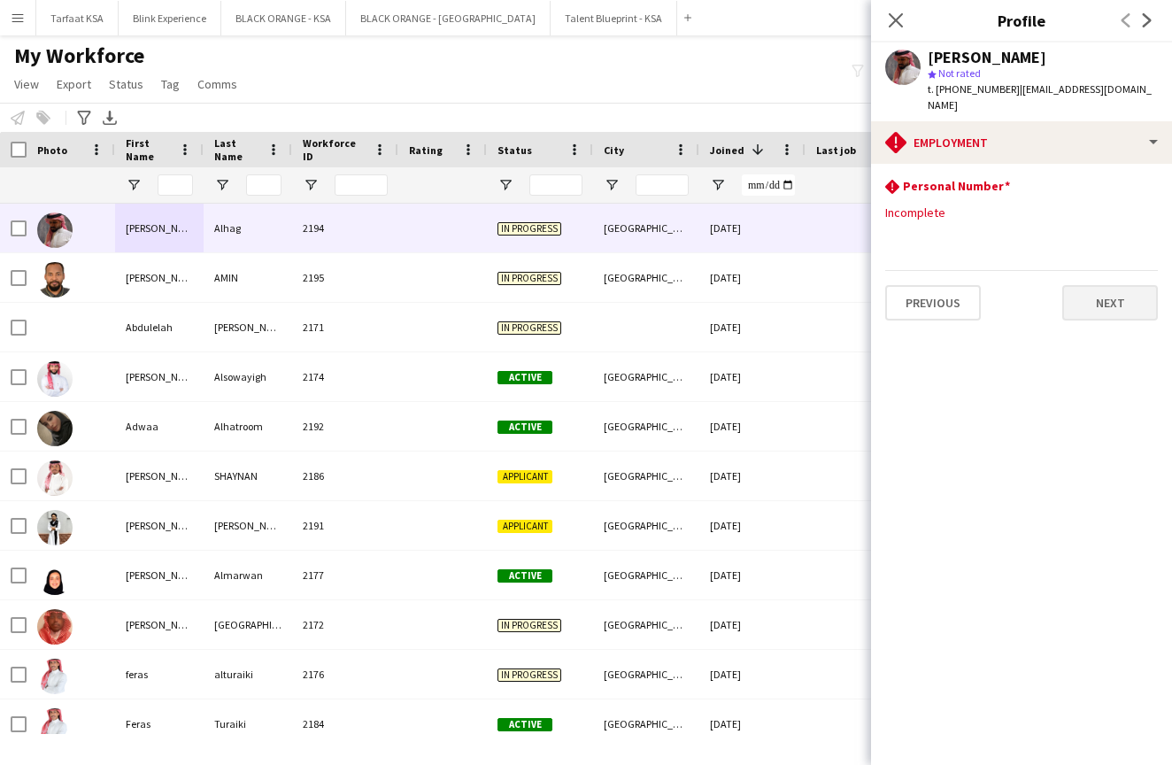
click at [1112, 289] on button "Next" at bounding box center [1110, 302] width 96 height 35
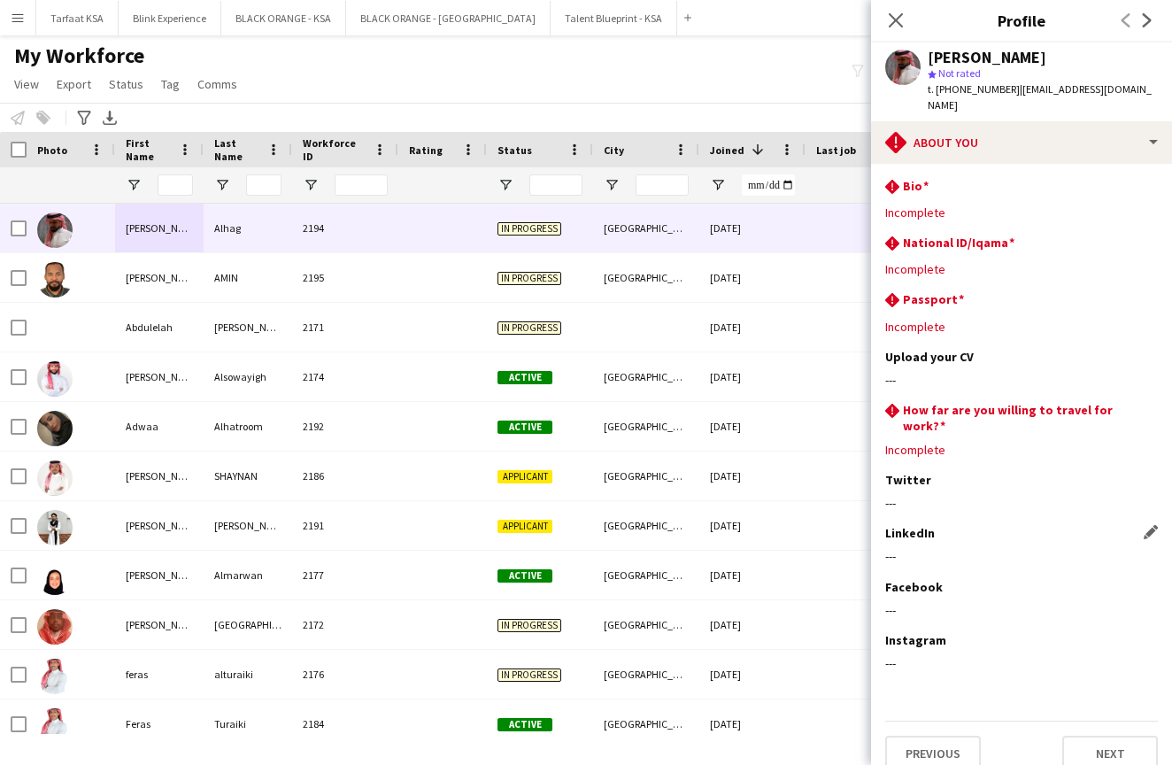
scroll to position [0, 0]
click at [896, 17] on icon "Close pop-in" at bounding box center [895, 20] width 17 height 17
